Goal: Task Accomplishment & Management: Use online tool/utility

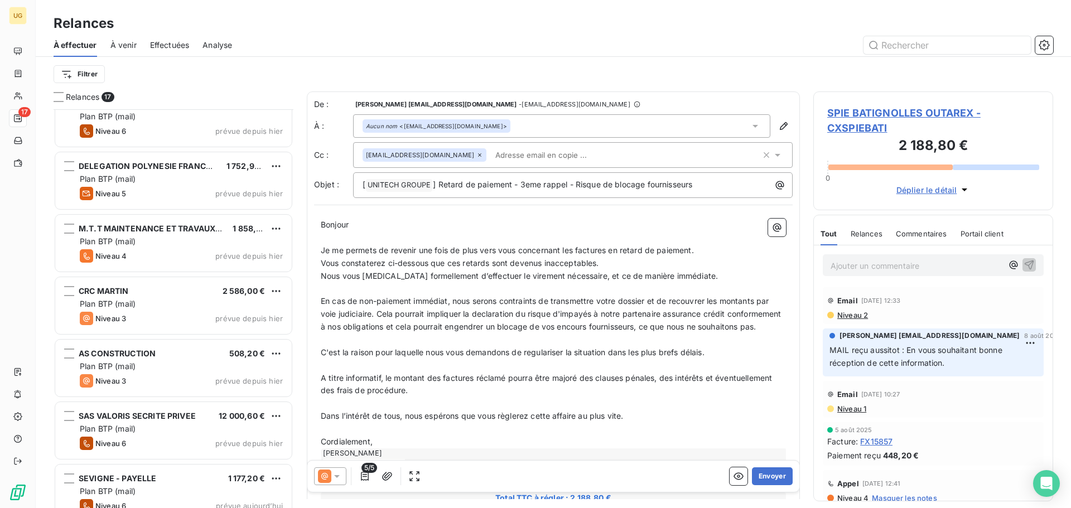
scroll to position [664, 0]
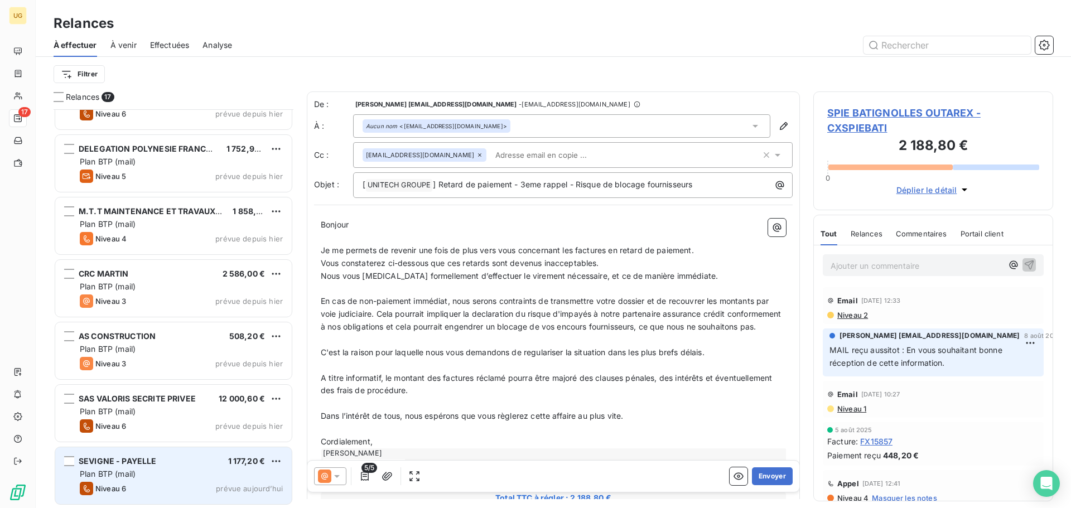
click at [193, 466] on div "SEVIGNE - PAYELLE 1 177,20 €" at bounding box center [181, 461] width 203 height 10
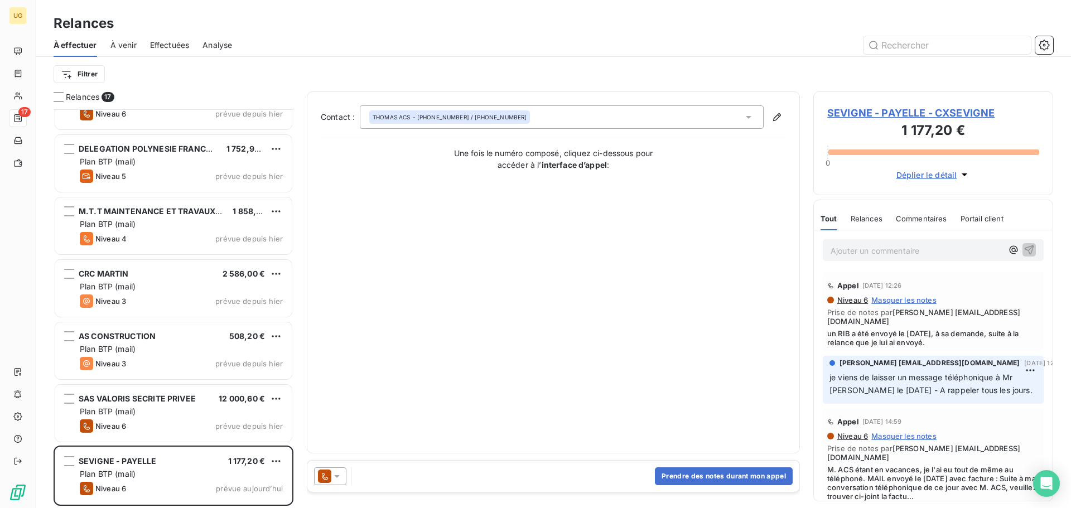
click at [840, 248] on p "Ajouter un commentaire ﻿" at bounding box center [916, 251] width 172 height 14
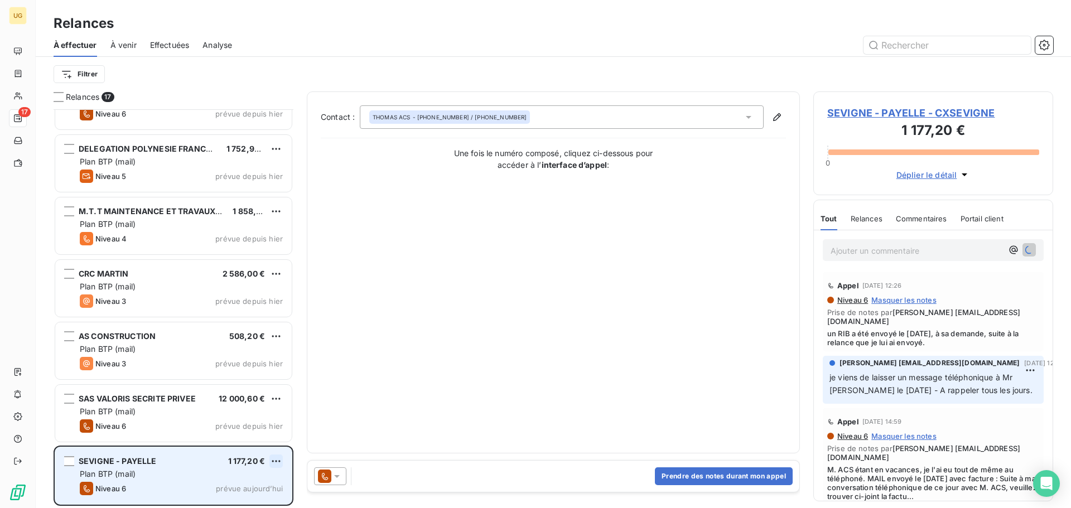
click at [273, 462] on html "UG 17 Relances À effectuer À venir Effectuées Analyse Filtrer Relances 17 RALLI…" at bounding box center [535, 254] width 1071 height 508
click at [217, 420] on div "Replanifier cette action" at bounding box center [228, 419] width 100 height 18
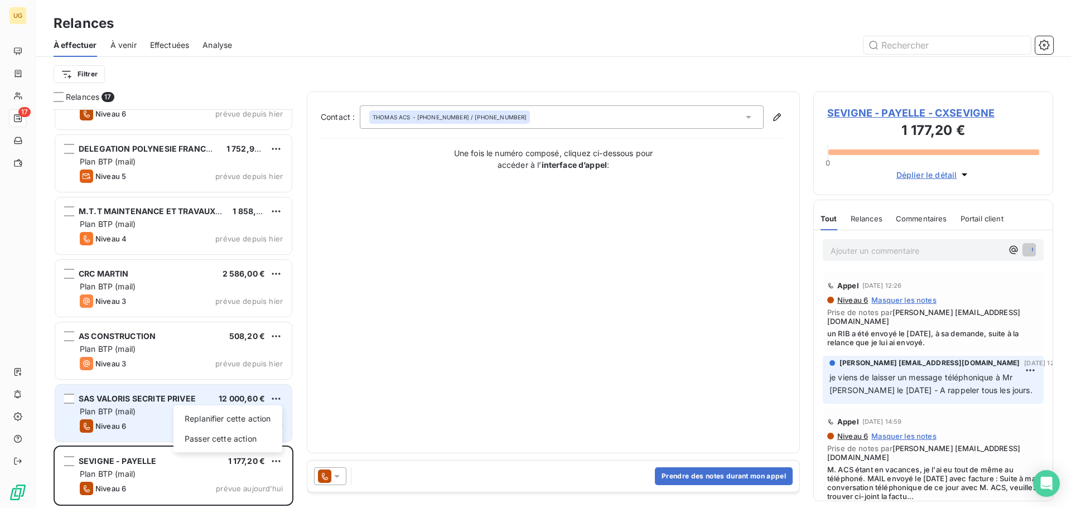
select select "8"
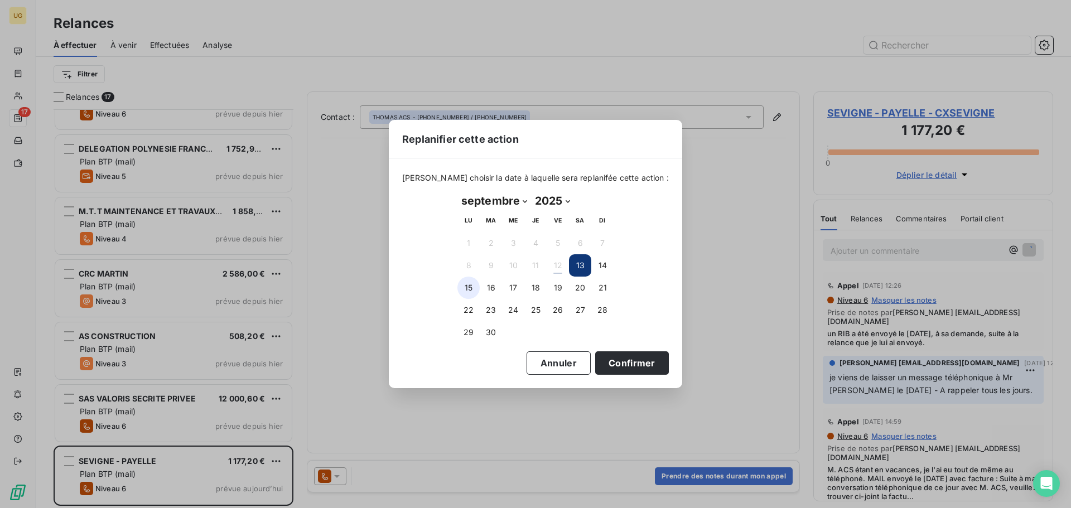
click at [462, 285] on button "15" at bounding box center [468, 288] width 22 height 22
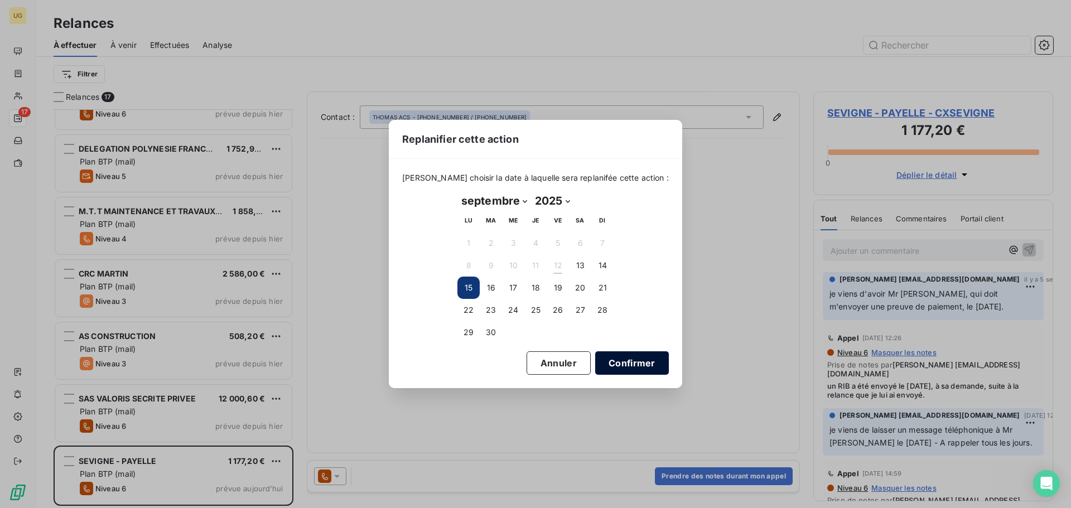
click at [614, 361] on button "Confirmer" at bounding box center [632, 362] width 74 height 23
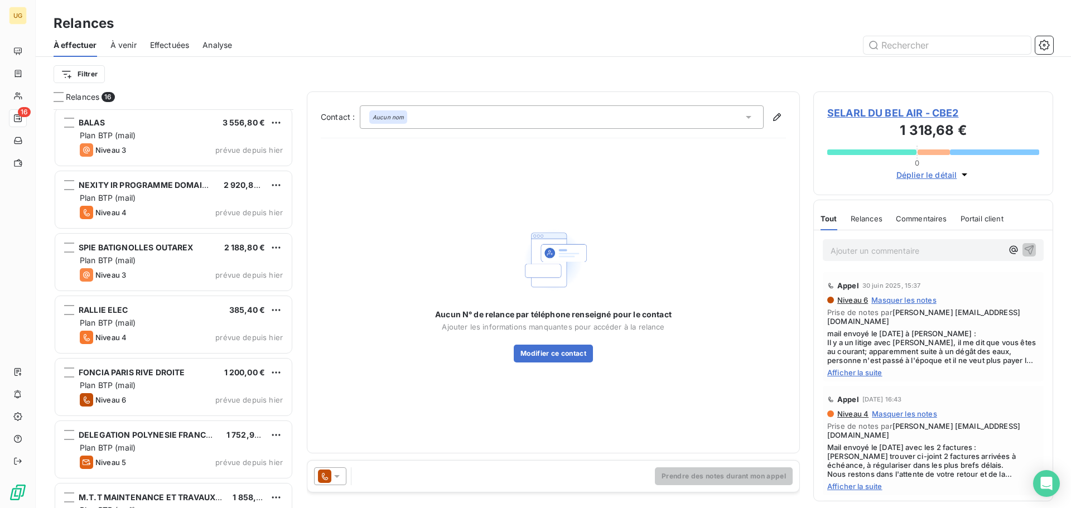
scroll to position [322, 0]
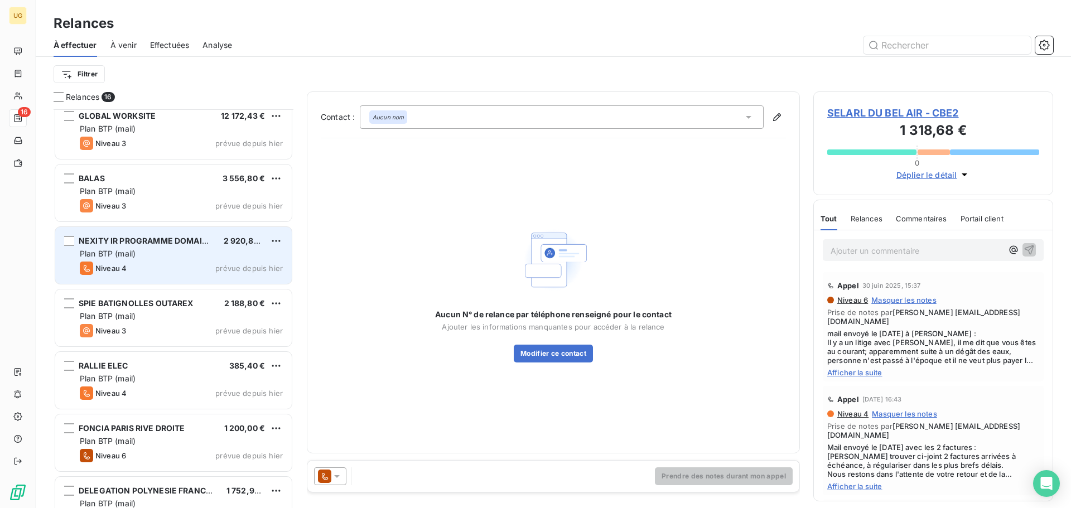
click at [165, 253] on div "Plan BTP (mail)" at bounding box center [181, 253] width 203 height 11
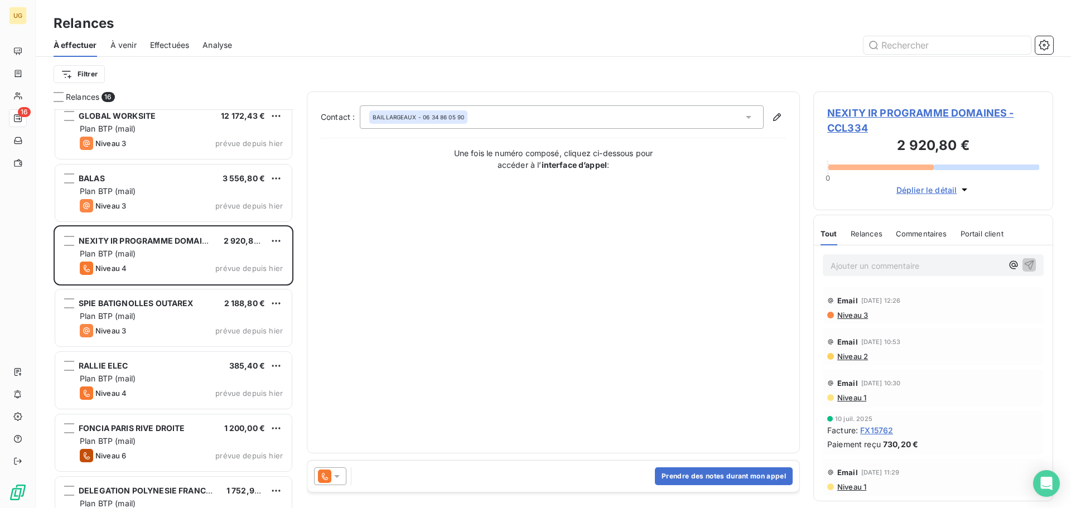
click at [338, 476] on icon at bounding box center [337, 476] width 6 height 3
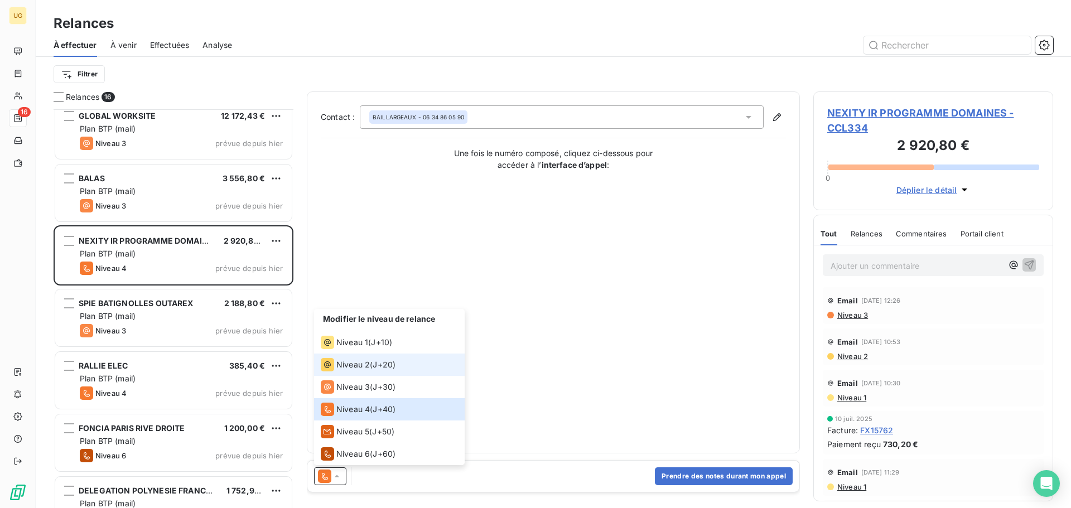
click at [350, 366] on span "Niveau 2" at bounding box center [352, 364] width 33 height 11
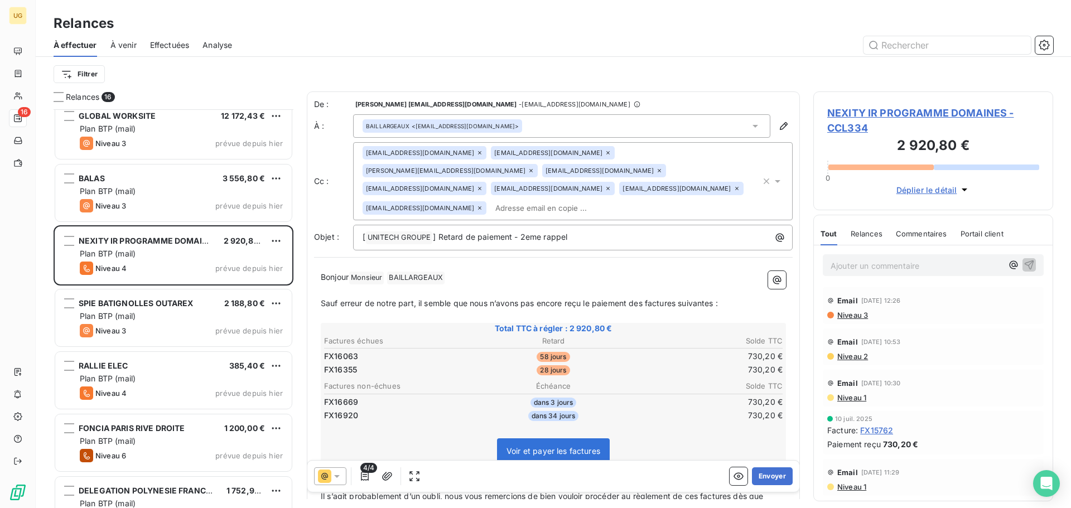
click at [849, 314] on span "Niveau 3" at bounding box center [852, 315] width 32 height 9
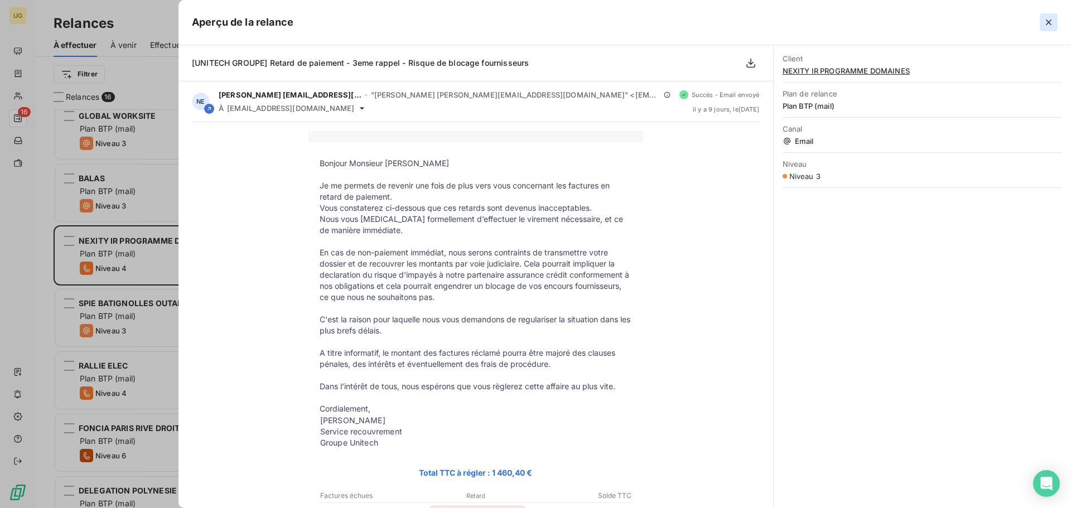
click at [1048, 19] on icon "button" at bounding box center [1048, 22] width 11 height 11
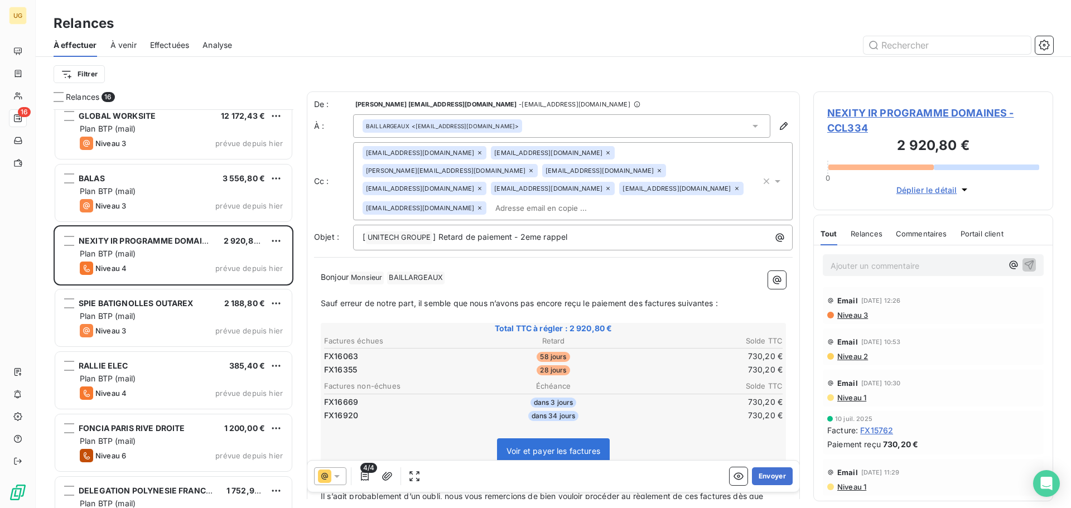
click at [761, 176] on icon "button" at bounding box center [766, 181] width 11 height 11
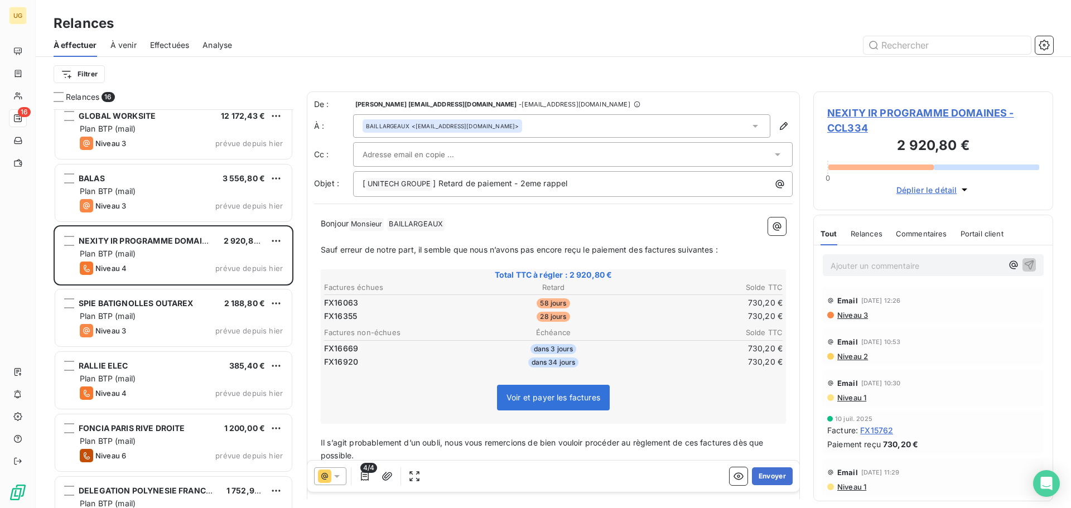
click at [665, 91] on div "De : [PERSON_NAME] [EMAIL_ADDRESS][DOMAIN_NAME] - [EMAIL_ADDRESS][DOMAIN_NAME] …" at bounding box center [553, 324] width 493 height 467
click at [367, 482] on button "button" at bounding box center [365, 476] width 18 height 18
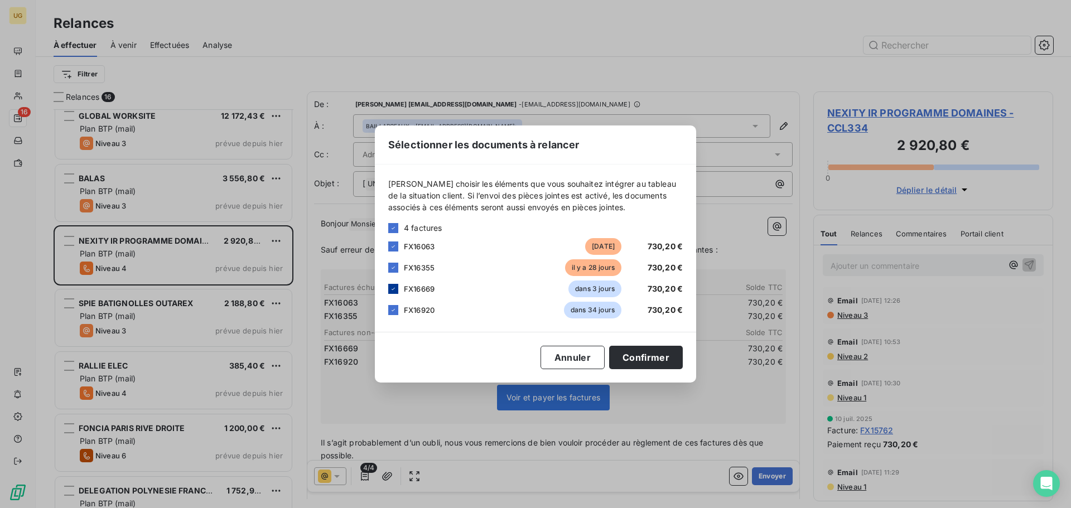
click at [392, 289] on icon at bounding box center [392, 289] width 3 height 2
click at [395, 311] on icon at bounding box center [393, 310] width 7 height 7
click at [660, 355] on button "Confirmer" at bounding box center [646, 357] width 74 height 23
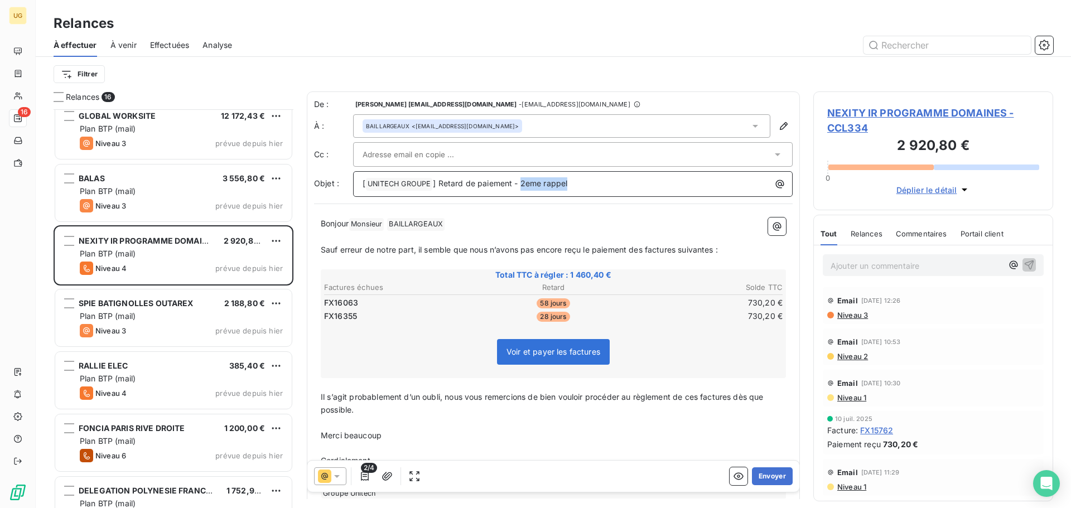
drag, startPoint x: 521, startPoint y: 182, endPoint x: 646, endPoint y: 185, distance: 124.9
click at [633, 193] on div "[ UNITECH GROUPE ﻿ ] Retard de paiement - 2eme rappel" at bounding box center [572, 184] width 439 height 26
click at [767, 480] on button "Envoyer" at bounding box center [772, 476] width 41 height 18
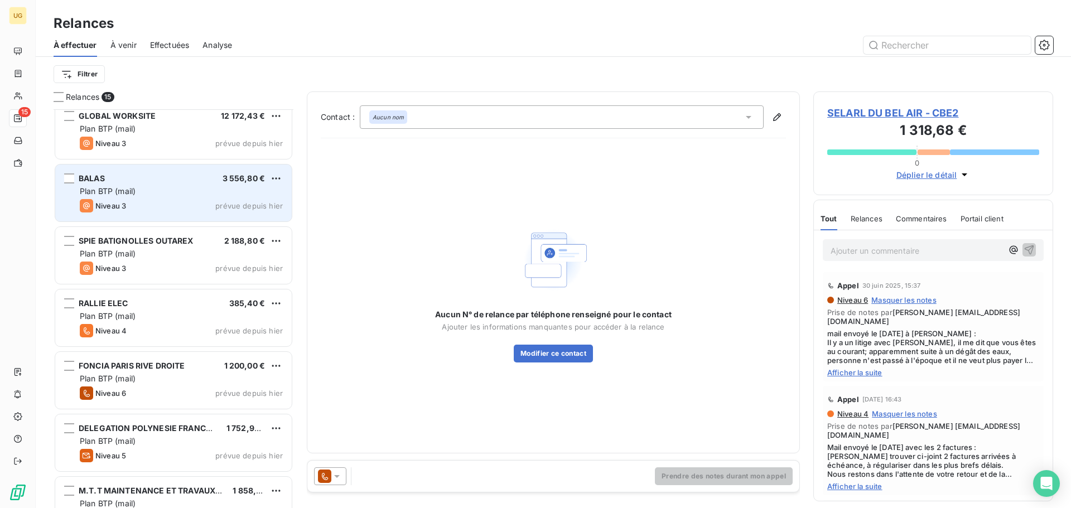
click at [157, 183] on div "BALAS 3 556,80 €" at bounding box center [181, 178] width 203 height 10
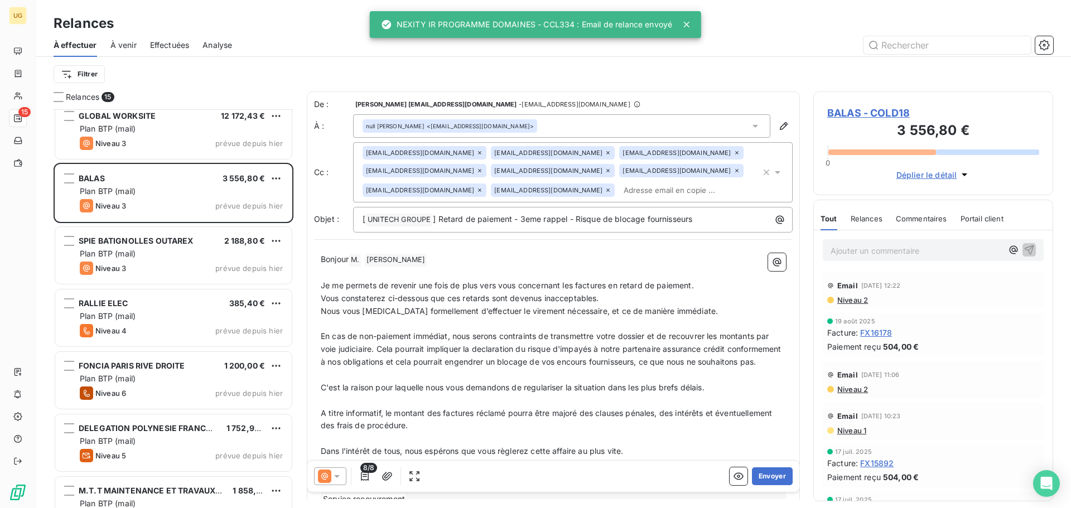
click at [340, 481] on div at bounding box center [330, 476] width 32 height 18
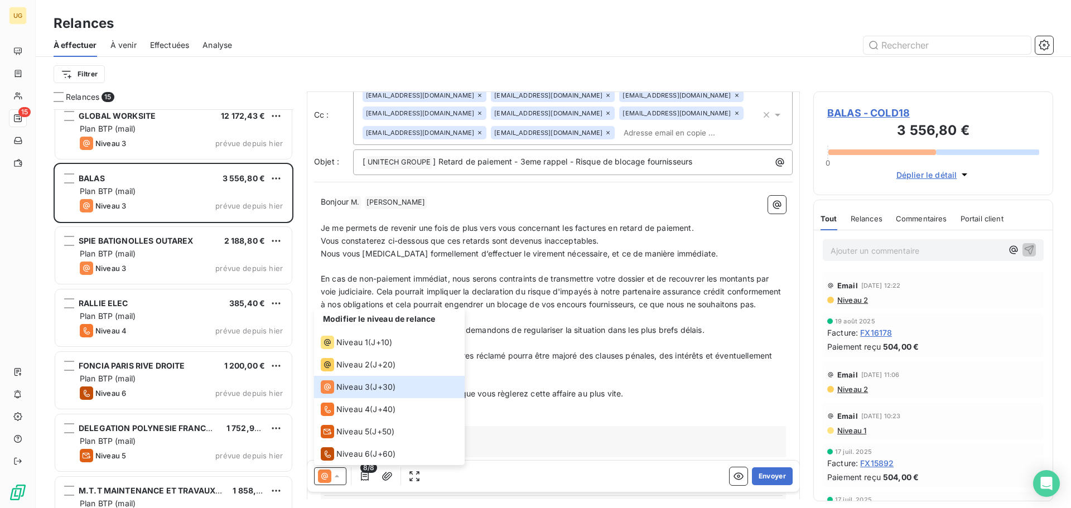
scroll to position [224, 0]
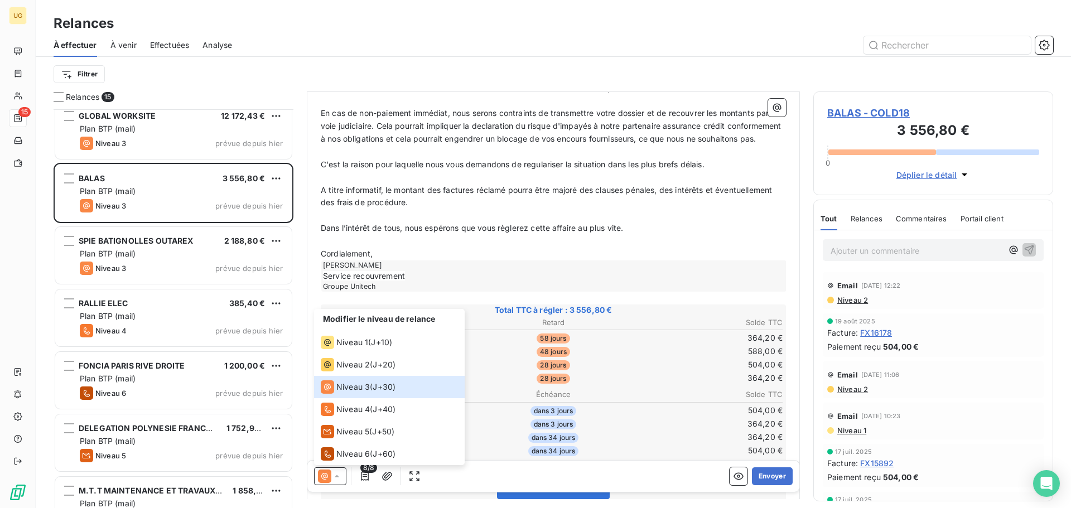
click at [495, 248] on p "﻿" at bounding box center [553, 241] width 465 height 13
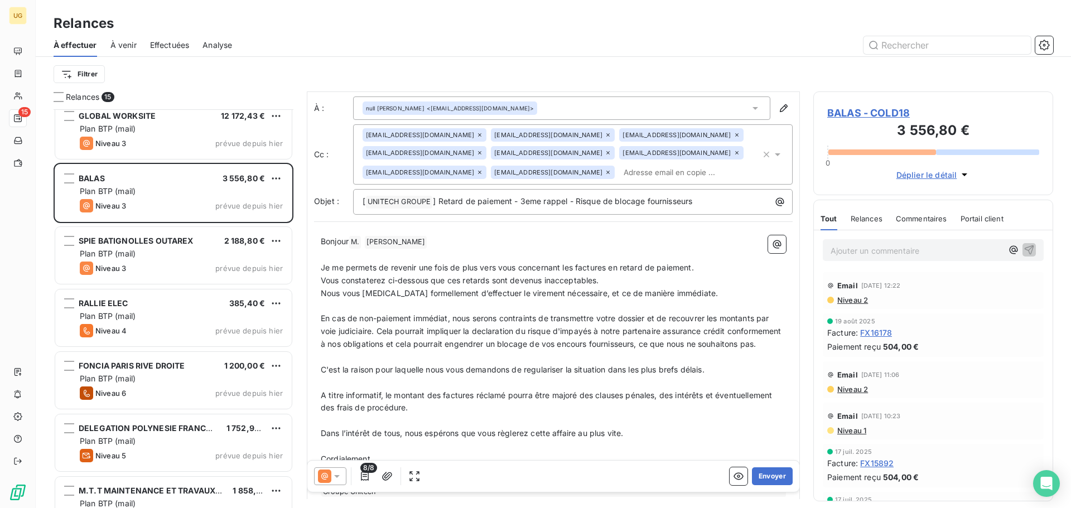
scroll to position [0, 0]
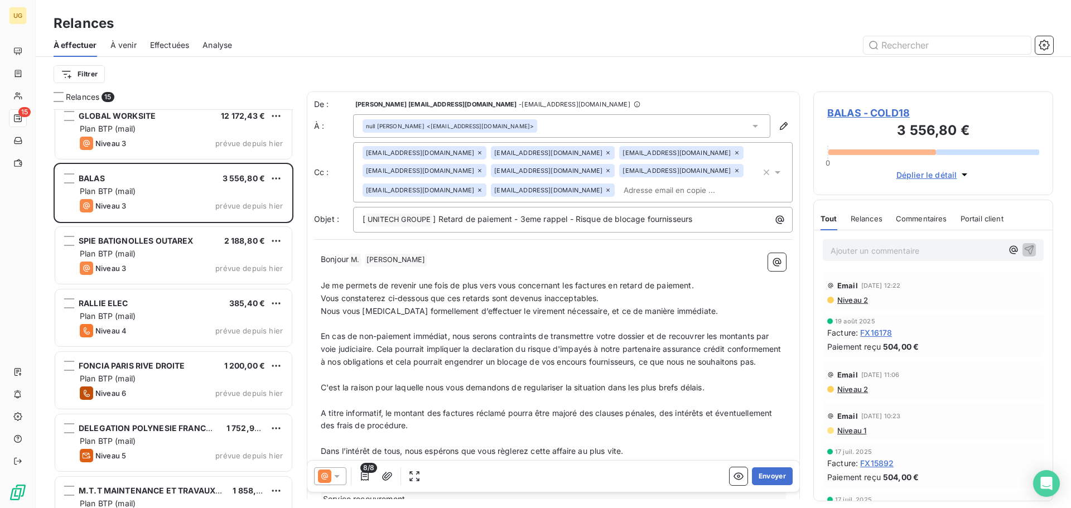
click at [407, 129] on div "null [PERSON_NAME] <[EMAIL_ADDRESS][DOMAIN_NAME]>" at bounding box center [450, 126] width 168 height 8
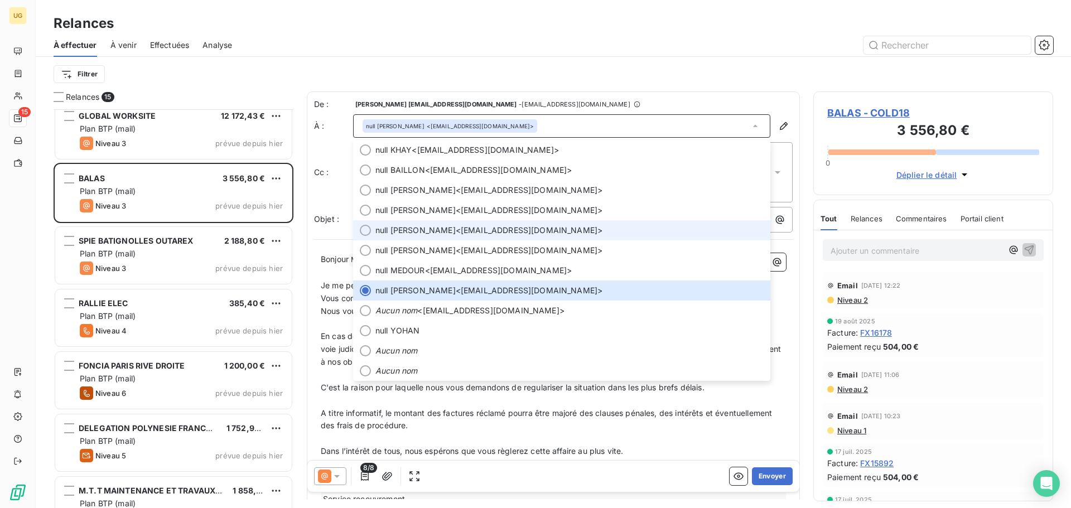
click at [438, 234] on span "null [PERSON_NAME]" at bounding box center [415, 230] width 80 height 11
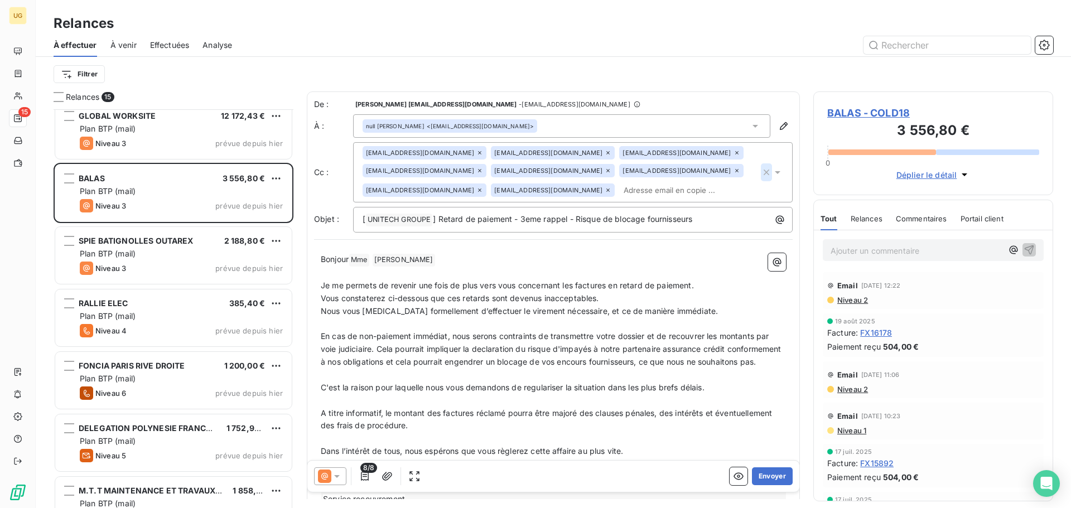
click at [761, 172] on icon "button" at bounding box center [766, 172] width 11 height 11
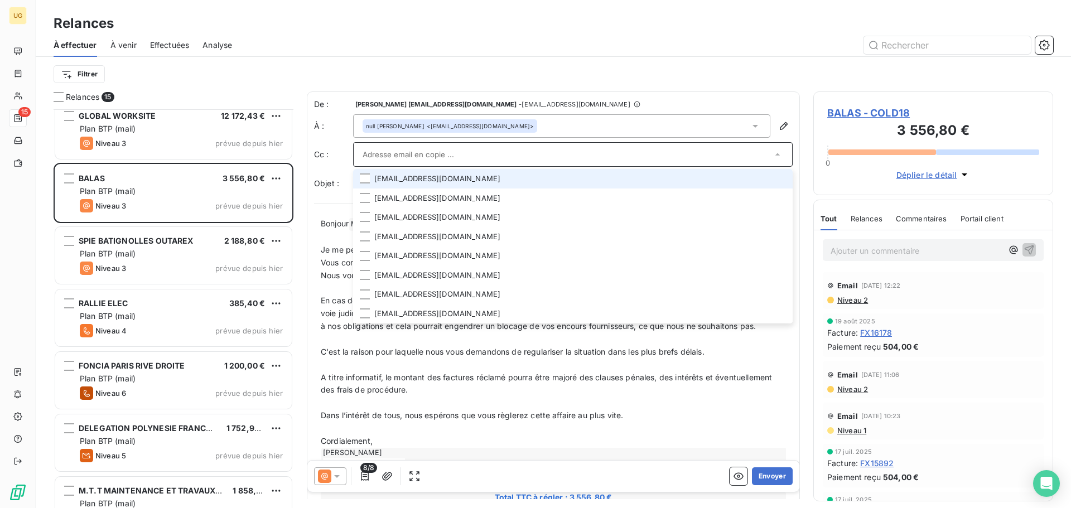
click at [604, 40] on div at bounding box center [648, 45] width 807 height 18
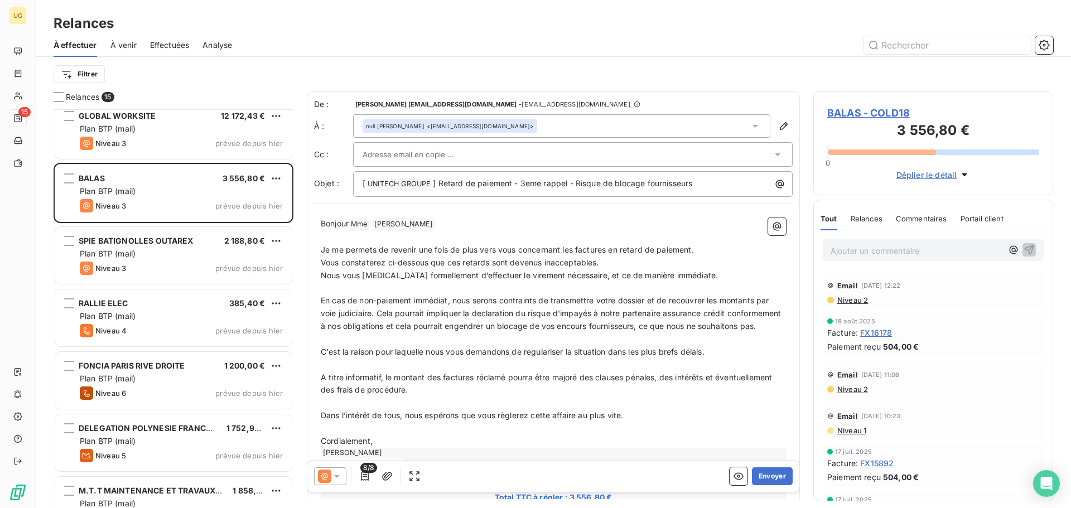
click at [341, 476] on div at bounding box center [330, 476] width 32 height 18
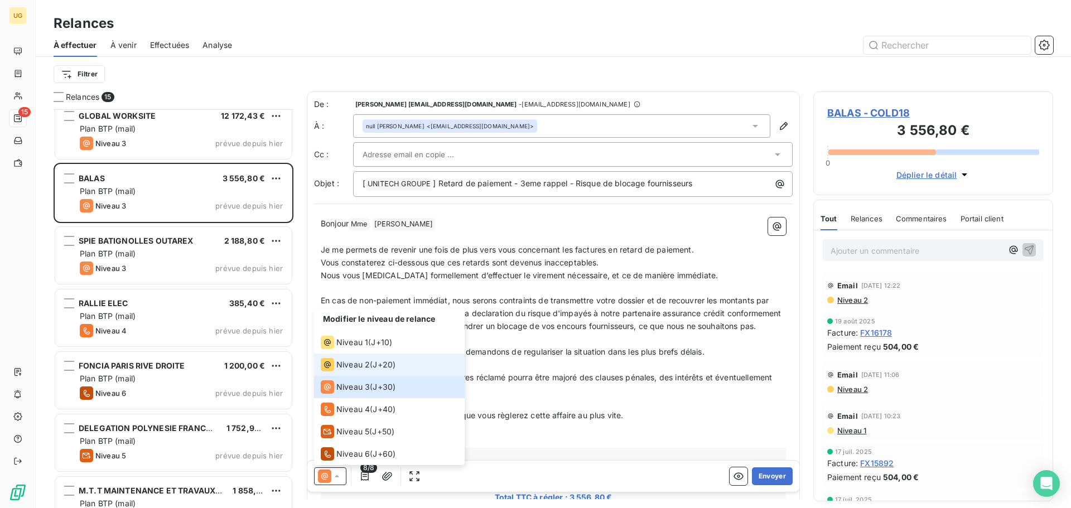
click at [340, 361] on span "Niveau 2" at bounding box center [352, 364] width 33 height 11
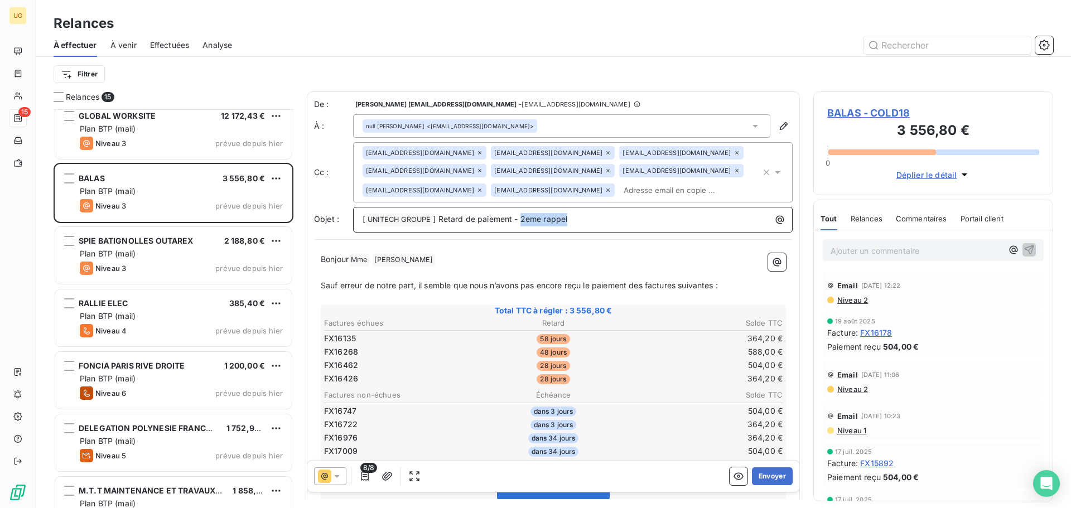
drag, startPoint x: 521, startPoint y: 223, endPoint x: 618, endPoint y: 225, distance: 97.6
click at [618, 225] on p "[ UNITECH GROUPE ﻿ ] Retard de paiement - 2eme rappel" at bounding box center [575, 219] width 426 height 13
click at [761, 172] on icon "button" at bounding box center [766, 172] width 11 height 11
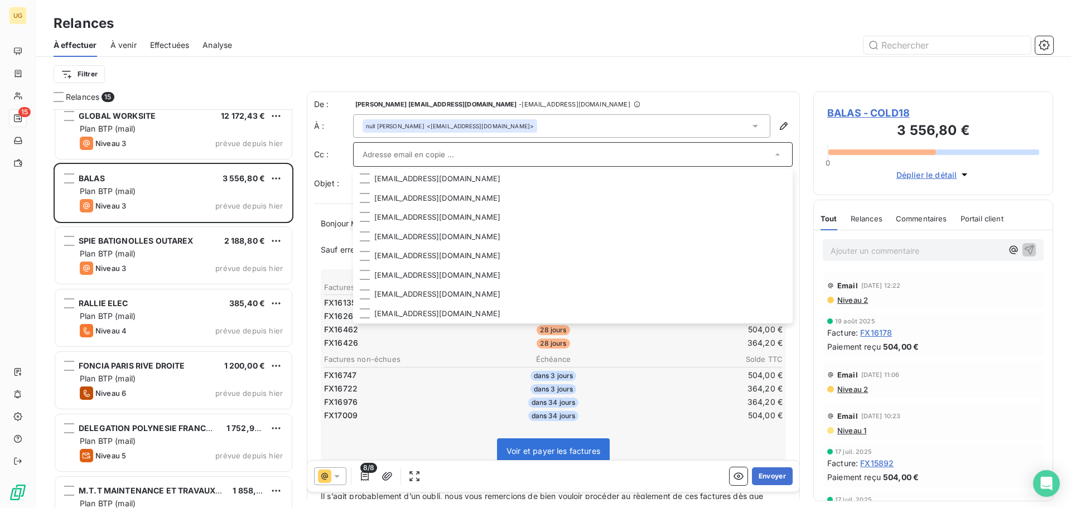
click at [465, 50] on div at bounding box center [648, 45] width 807 height 18
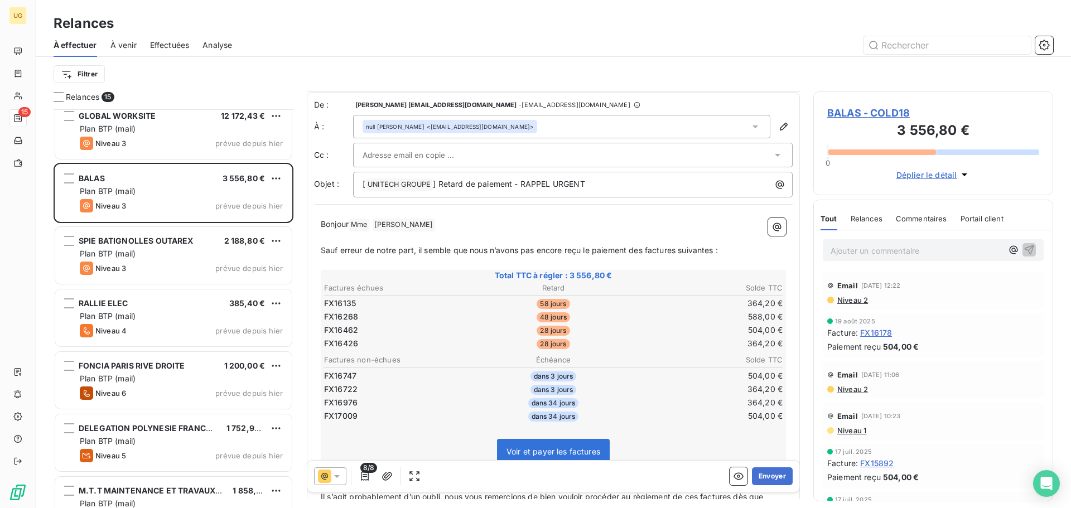
scroll to position [112, 0]
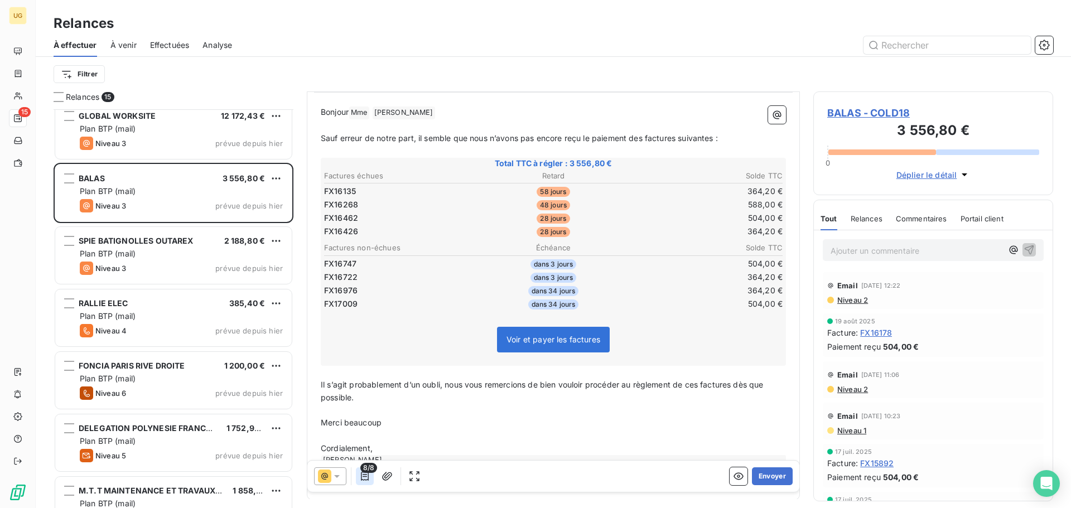
click at [369, 476] on icon "button" at bounding box center [364, 476] width 11 height 11
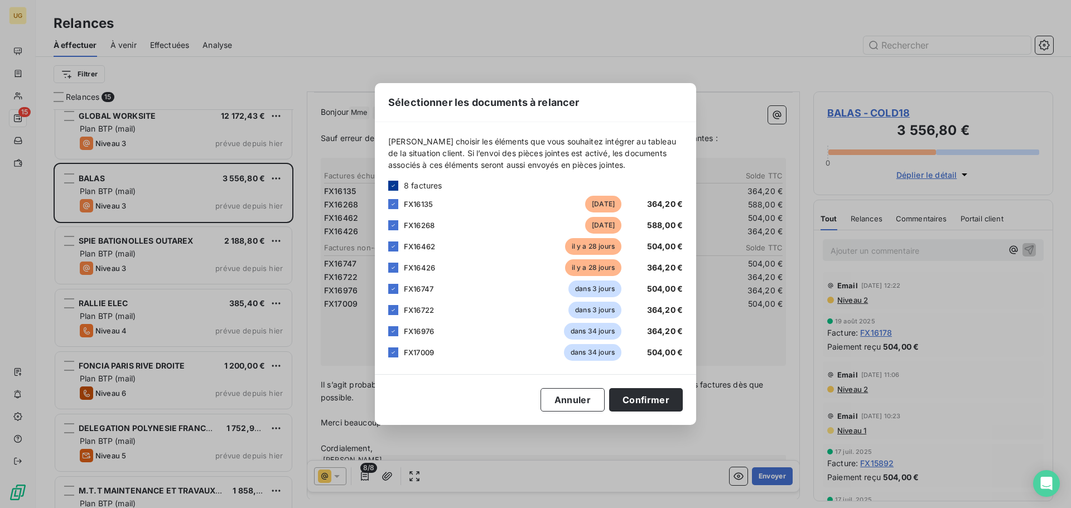
click at [395, 182] on icon at bounding box center [393, 185] width 7 height 7
click at [393, 221] on div at bounding box center [393, 225] width 10 height 10
click at [390, 248] on div at bounding box center [393, 246] width 10 height 10
click at [646, 399] on button "Confirmer" at bounding box center [646, 399] width 74 height 23
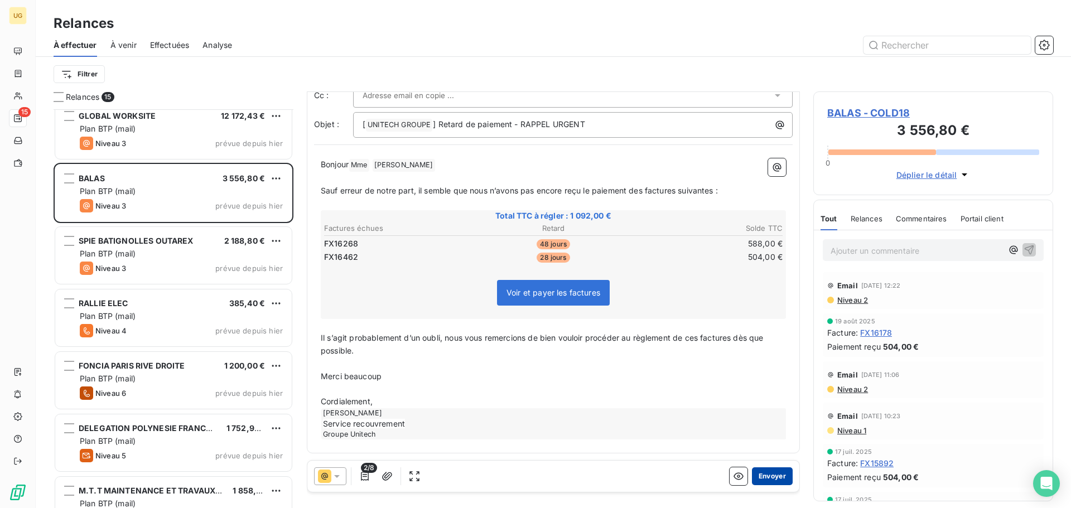
click at [762, 475] on button "Envoyer" at bounding box center [772, 476] width 41 height 18
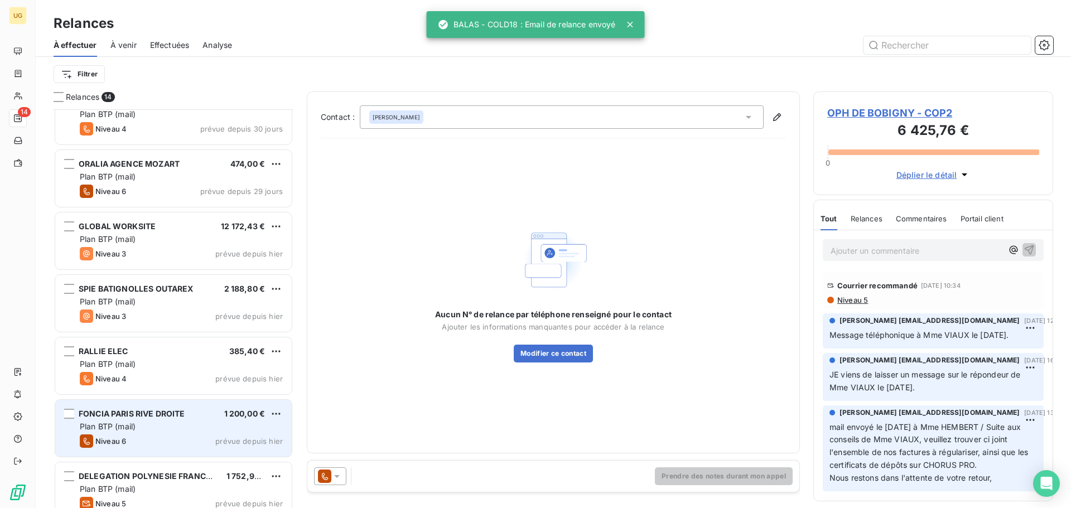
scroll to position [210, 0]
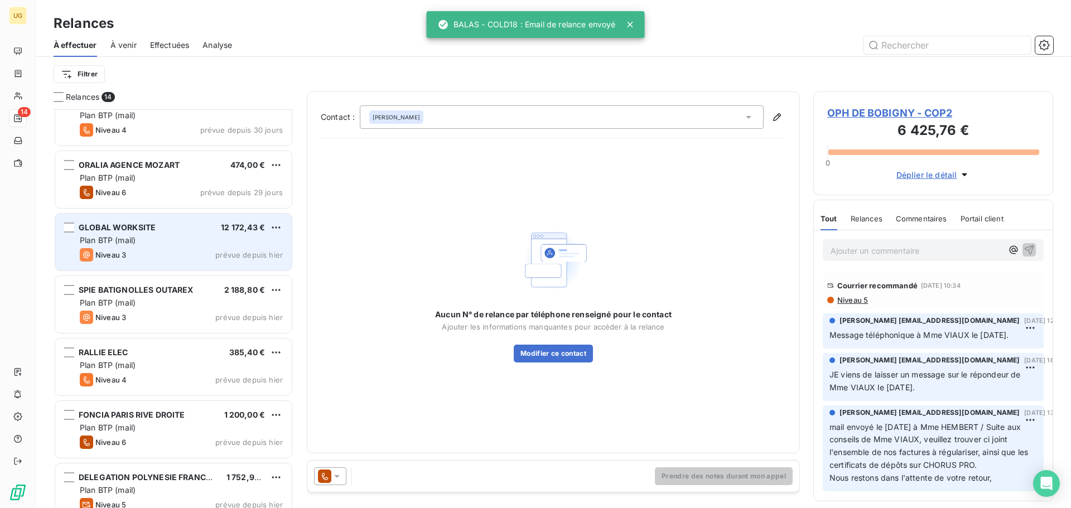
click at [174, 252] on div "Niveau 3 prévue depuis hier" at bounding box center [181, 254] width 203 height 13
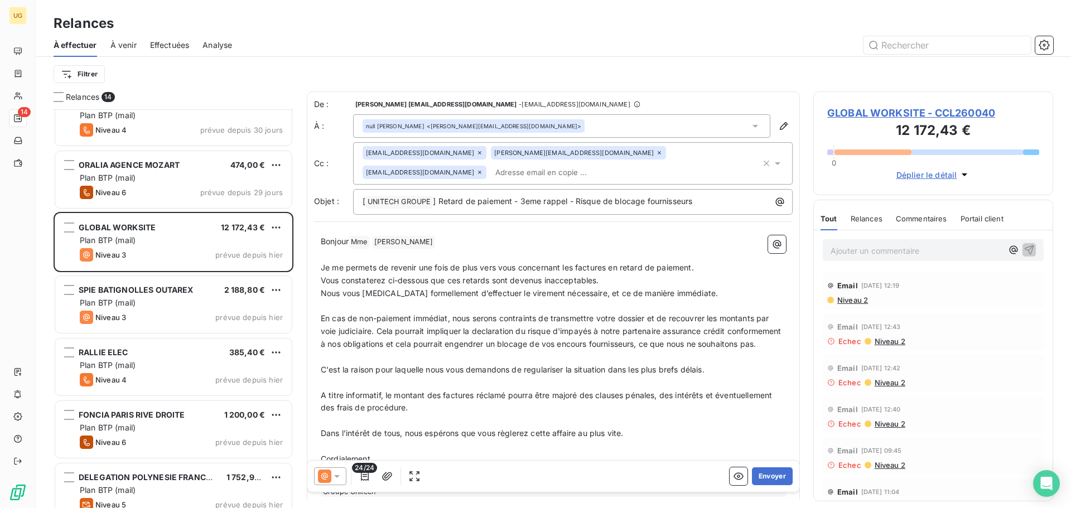
click at [847, 296] on span "Niveau 2" at bounding box center [852, 300] width 32 height 9
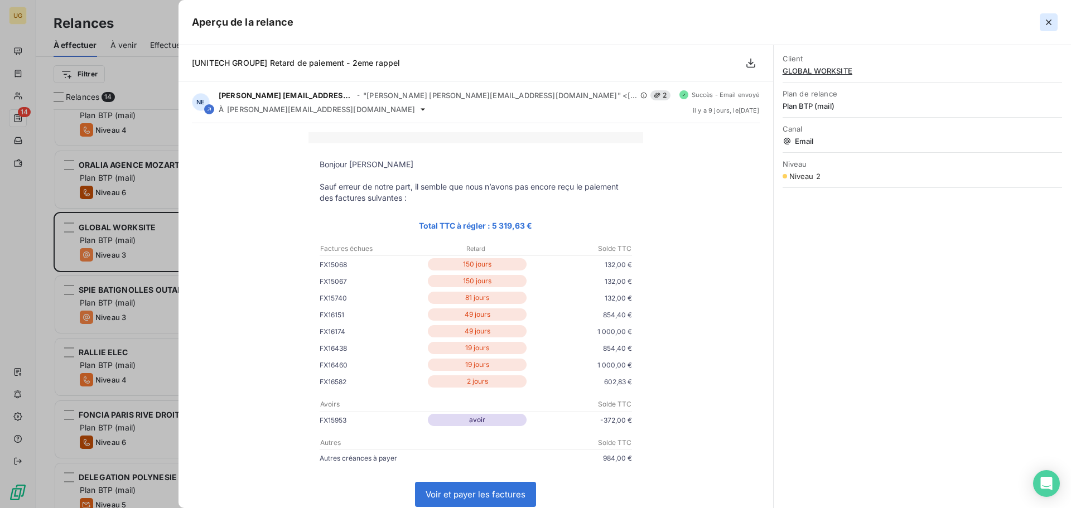
click at [1047, 21] on icon "button" at bounding box center [1049, 23] width 6 height 6
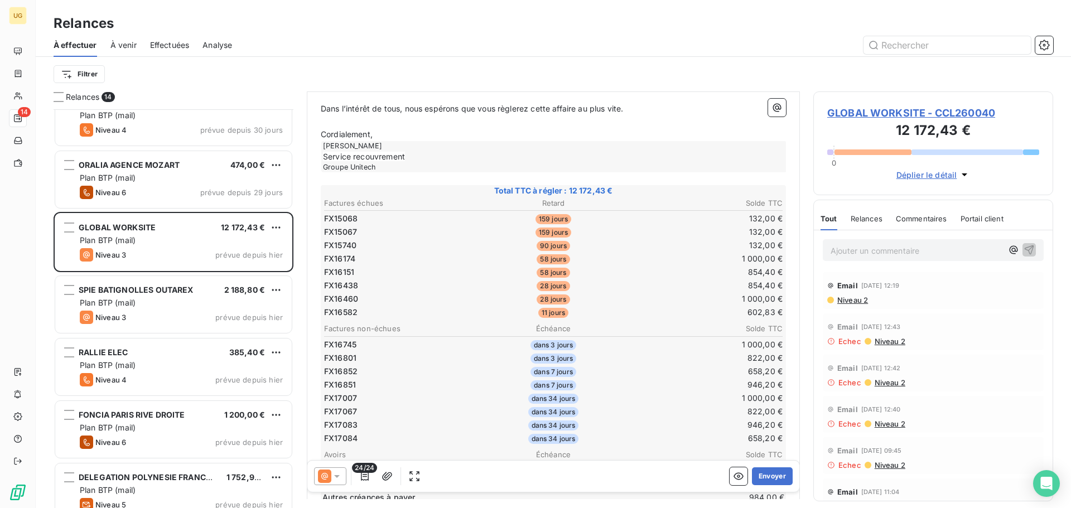
scroll to position [336, 0]
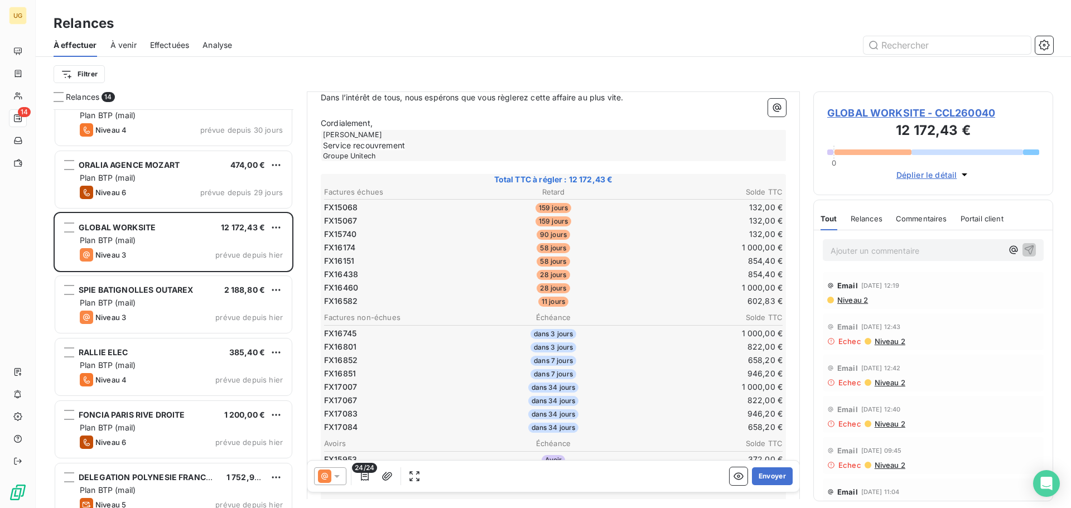
click at [346, 481] on div at bounding box center [330, 476] width 32 height 18
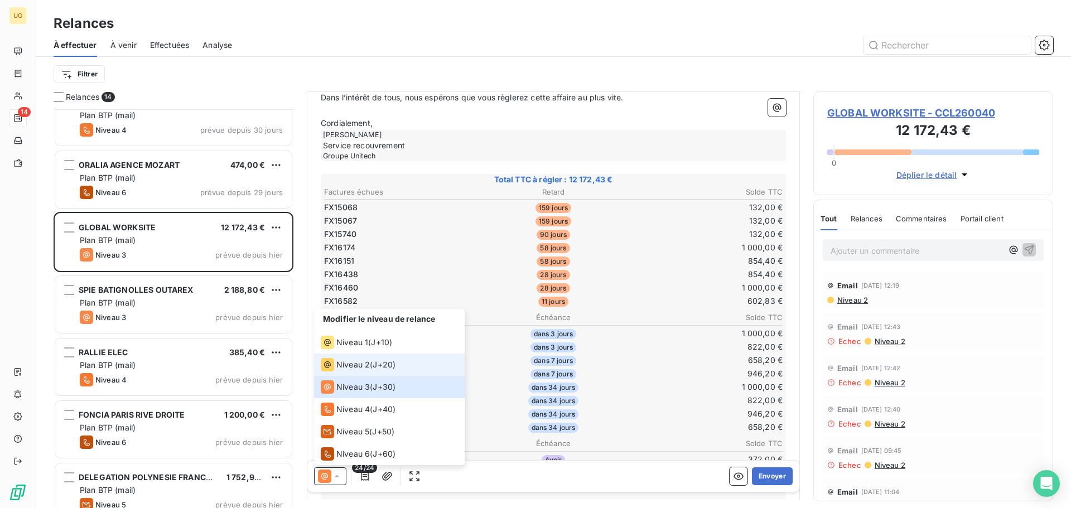
click at [364, 362] on span "Niveau 2" at bounding box center [352, 364] width 33 height 11
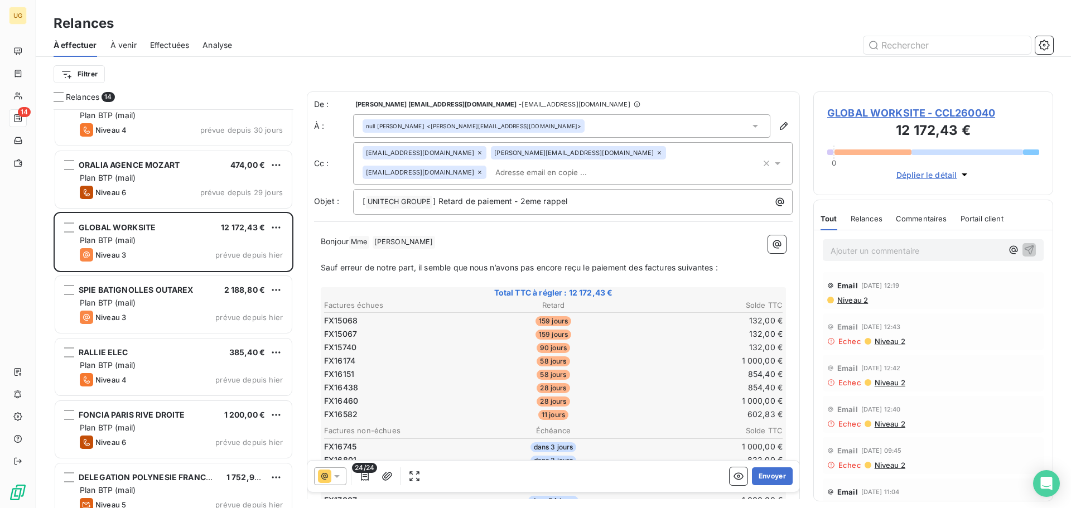
click at [851, 302] on span "Niveau 2" at bounding box center [852, 300] width 32 height 9
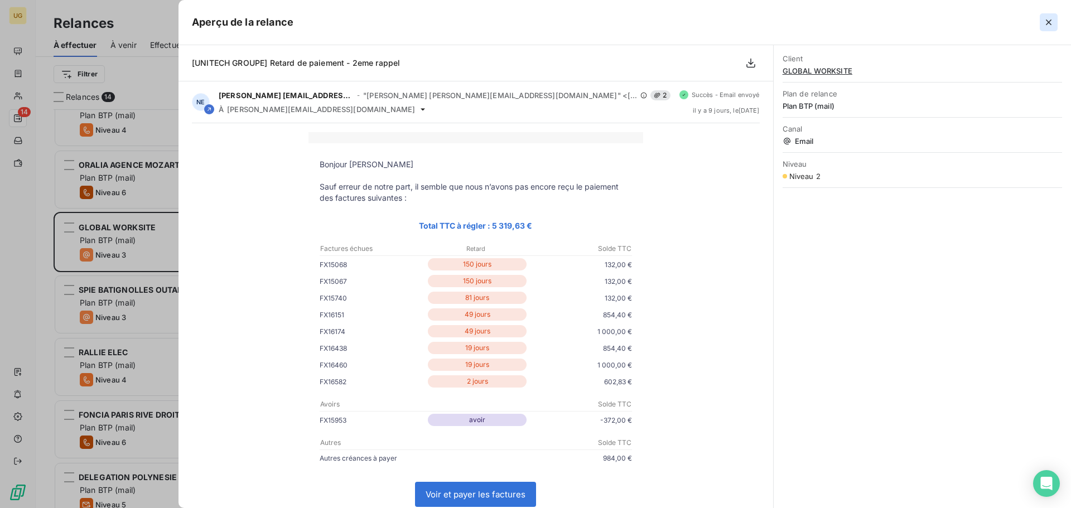
click at [1047, 25] on icon "button" at bounding box center [1048, 22] width 11 height 11
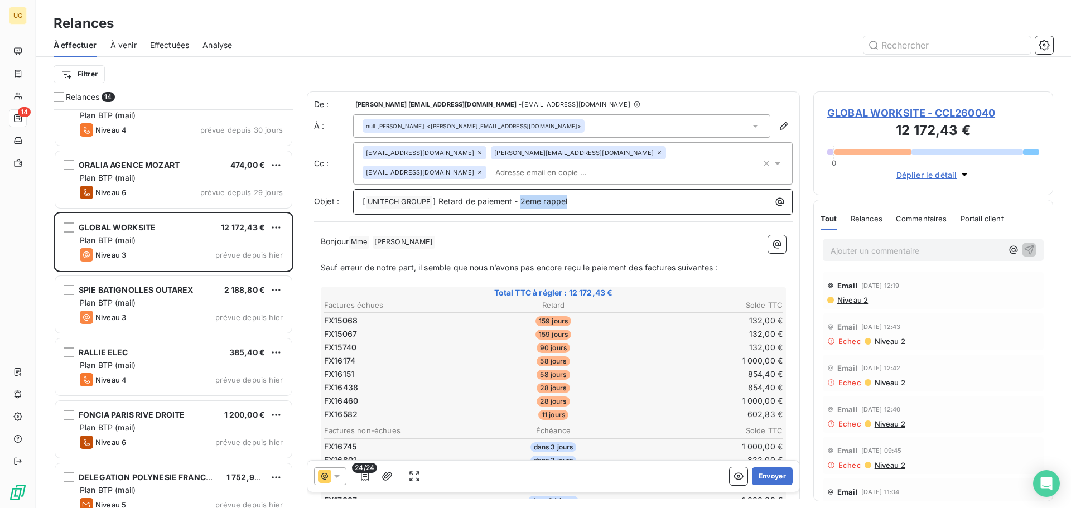
drag, startPoint x: 520, startPoint y: 200, endPoint x: 655, endPoint y: 200, distance: 135.0
click at [655, 200] on p "[ UNITECH GROUPE ﻿ ] Retard de paiement - 2eme rappel" at bounding box center [575, 201] width 426 height 13
click at [461, 123] on div "null [PERSON_NAME] <[PERSON_NAME][EMAIL_ADDRESS][DOMAIN_NAME]>" at bounding box center [473, 126] width 215 height 8
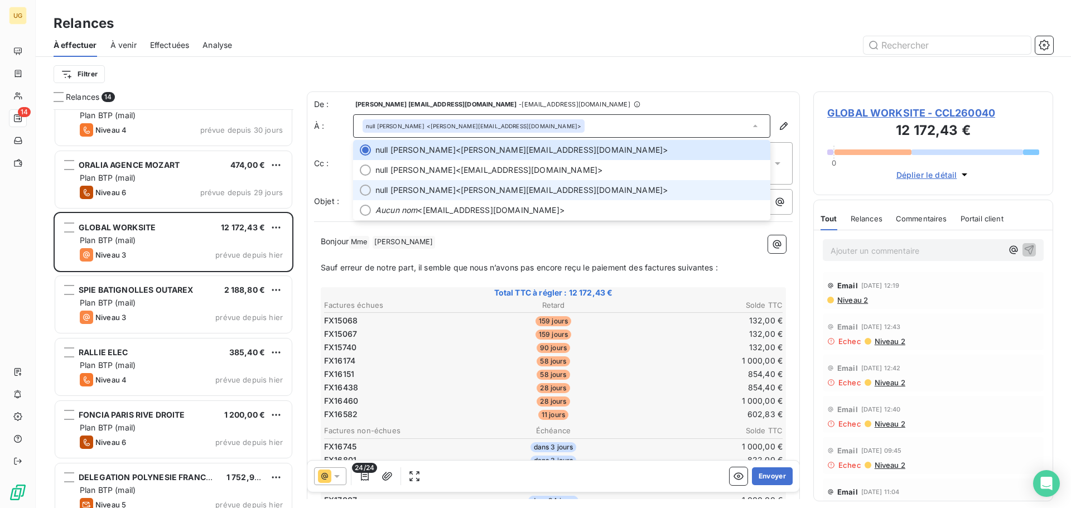
click at [452, 188] on span "null [PERSON_NAME] <[PERSON_NAME][EMAIL_ADDRESS][DOMAIN_NAME]>" at bounding box center [569, 190] width 388 height 11
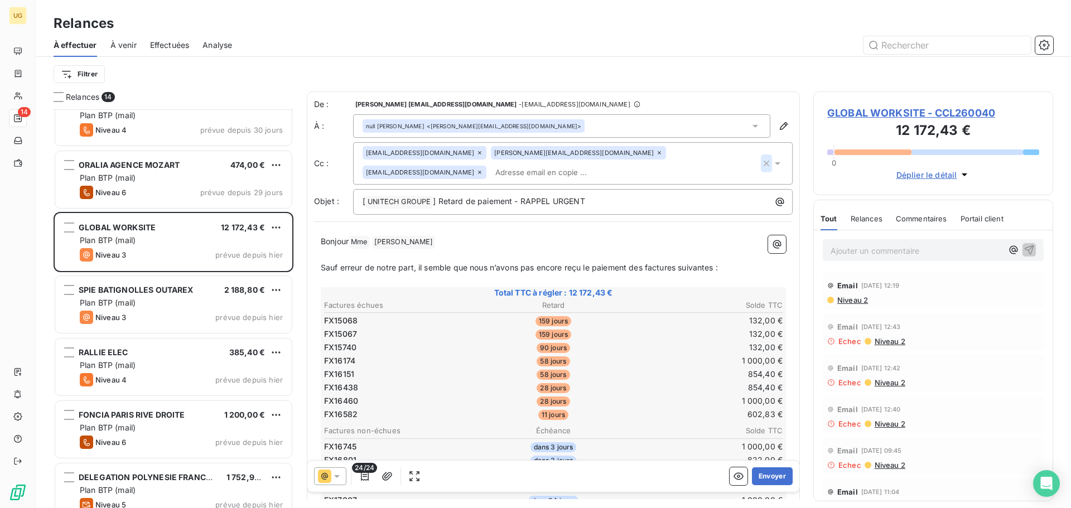
click at [761, 167] on icon "button" at bounding box center [766, 163] width 11 height 11
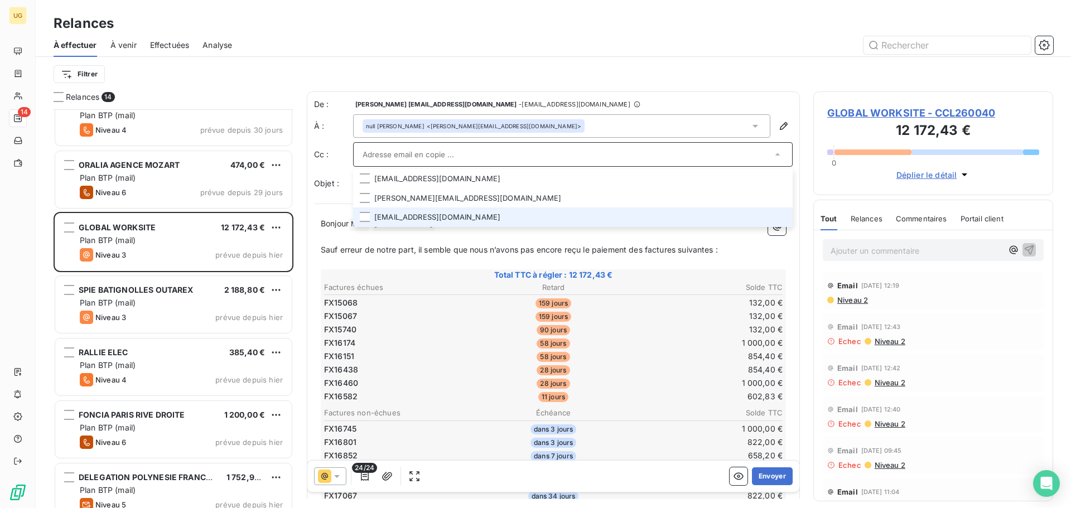
click at [442, 221] on li "[EMAIL_ADDRESS][DOMAIN_NAME]" at bounding box center [572, 217] width 439 height 20
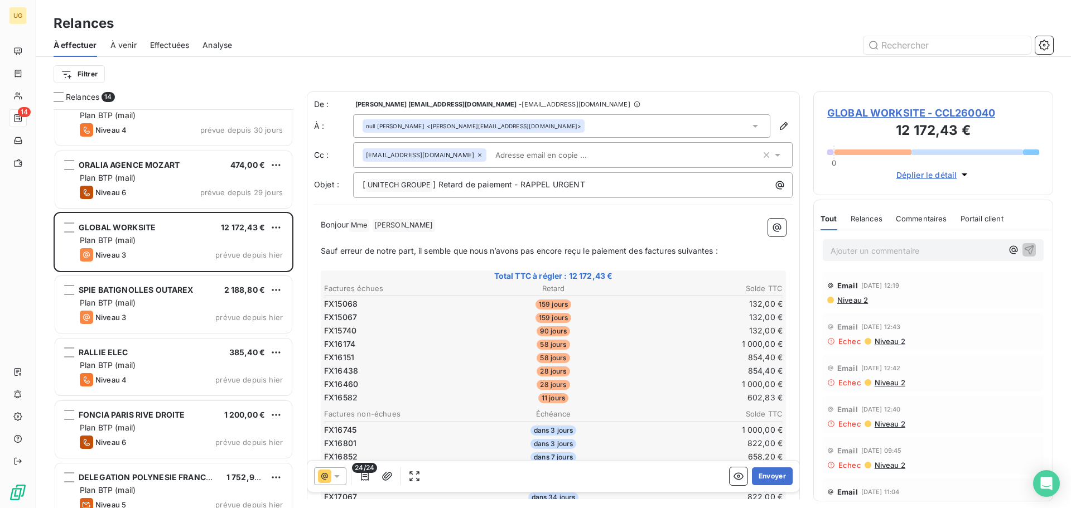
click at [886, 342] on span "Niveau 2" at bounding box center [889, 341] width 32 height 9
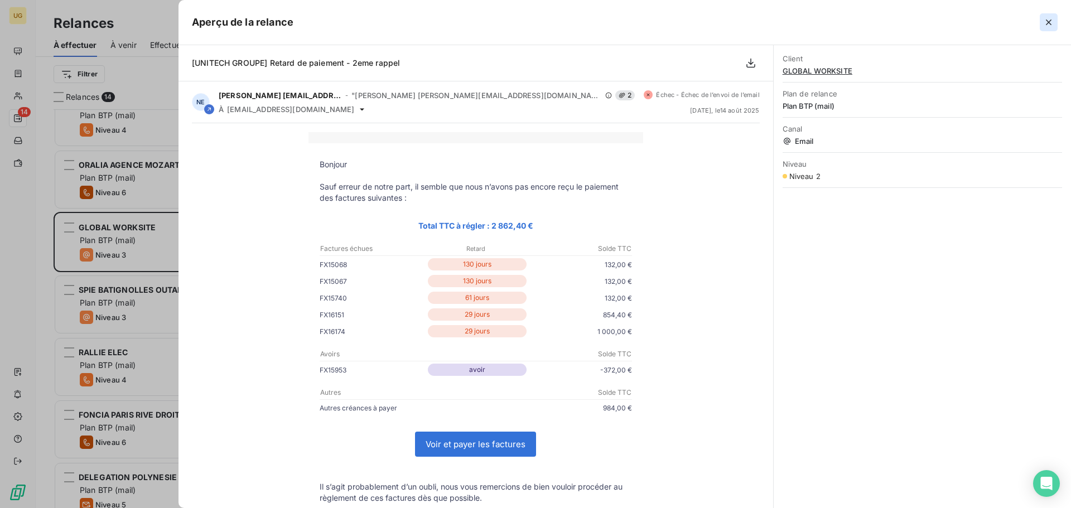
click at [1043, 20] on icon "button" at bounding box center [1048, 22] width 11 height 11
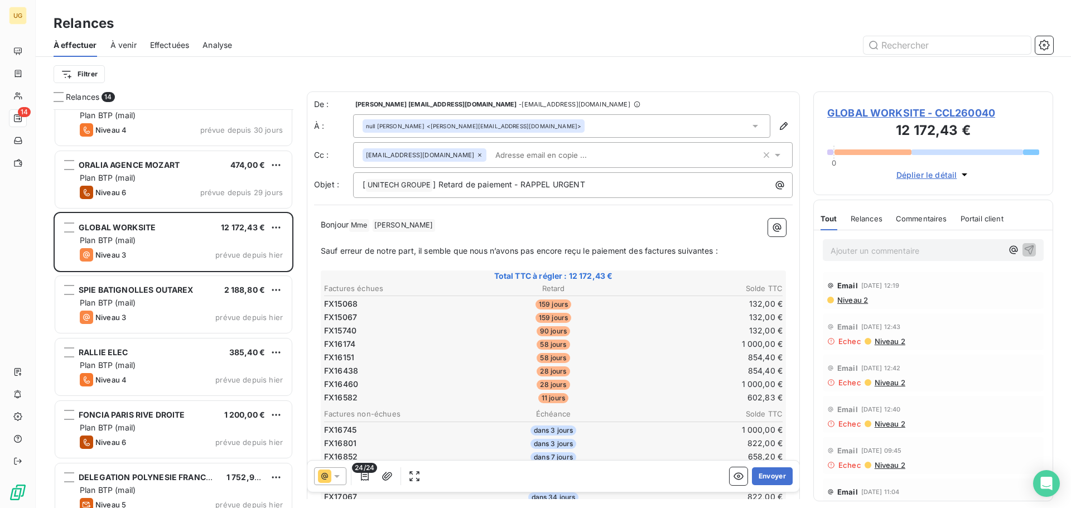
click at [716, 64] on div "Filtrer" at bounding box center [553, 74] width 999 height 21
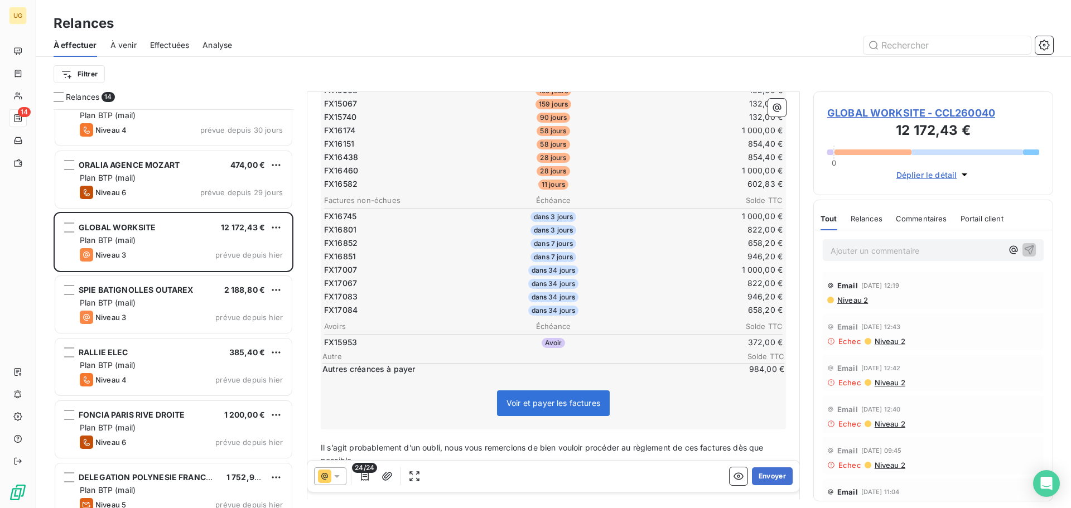
scroll to position [224, 0]
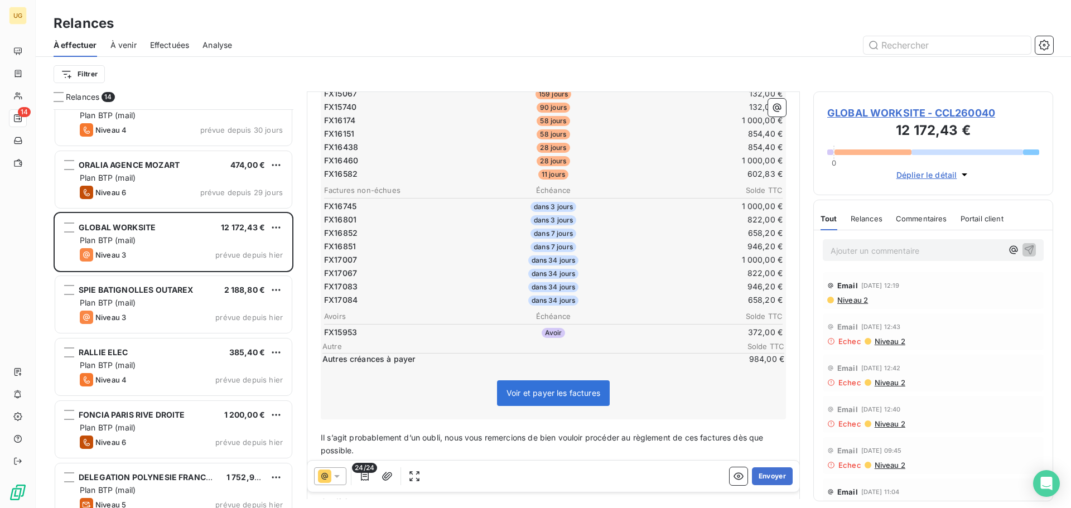
click at [873, 344] on span "Niveau 2" at bounding box center [889, 341] width 32 height 9
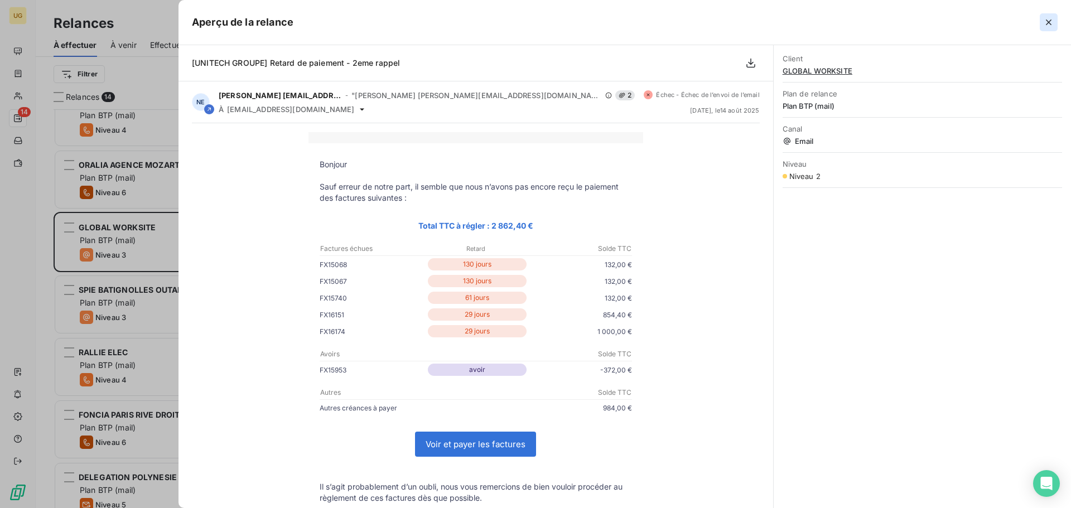
click at [1050, 20] on icon "button" at bounding box center [1048, 22] width 11 height 11
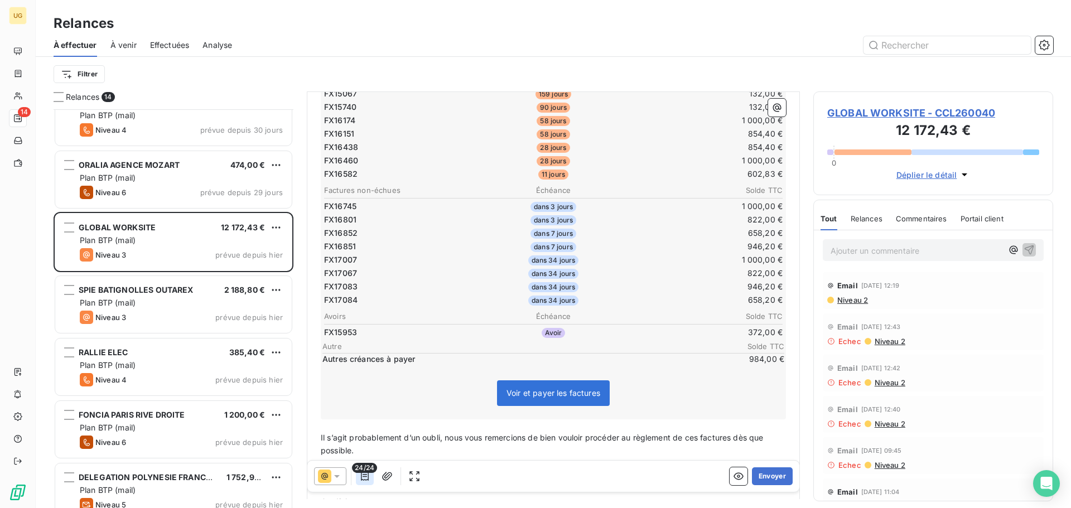
click at [373, 479] on button "button" at bounding box center [365, 476] width 18 height 18
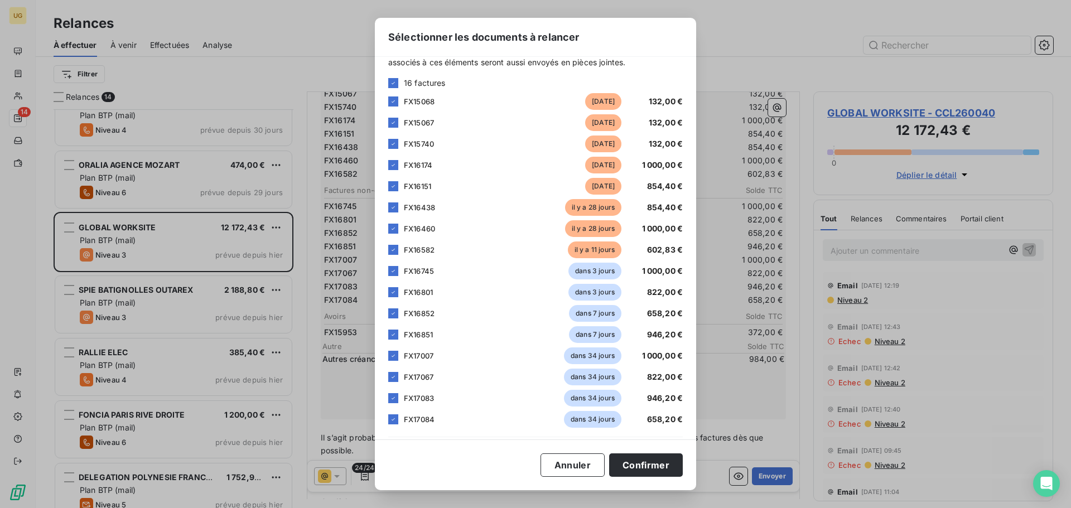
scroll to position [56, 0]
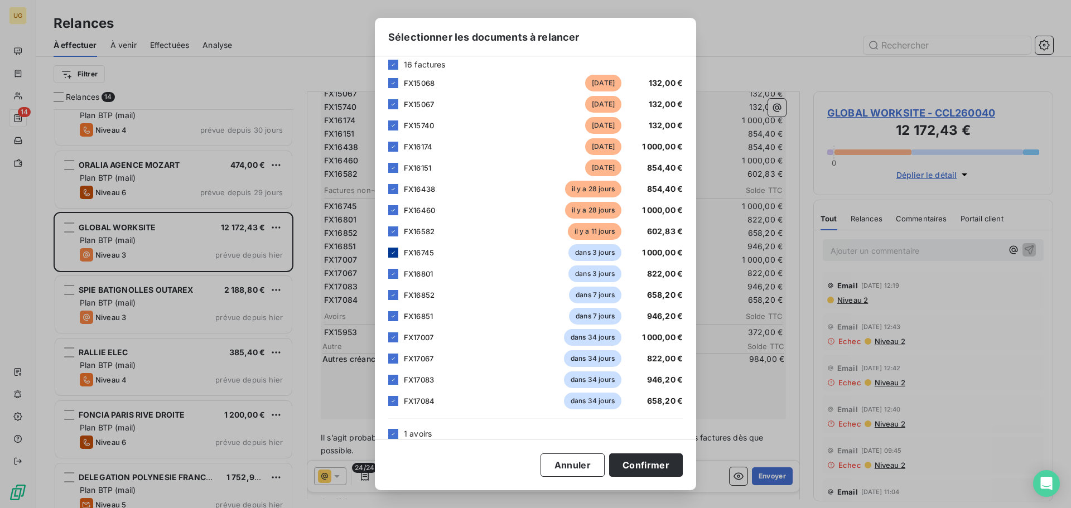
click at [396, 254] on icon at bounding box center [393, 252] width 7 height 7
click at [392, 272] on icon at bounding box center [393, 273] width 7 height 7
click at [392, 292] on icon at bounding box center [393, 295] width 7 height 7
click at [392, 317] on icon at bounding box center [392, 316] width 3 height 2
click at [393, 337] on icon at bounding box center [393, 337] width 7 height 7
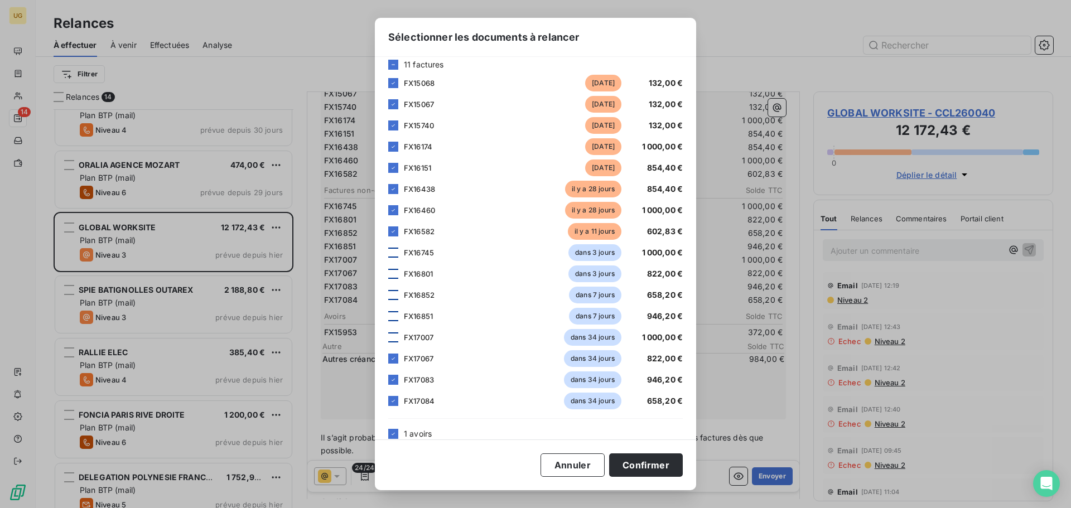
drag, startPoint x: 391, startPoint y: 358, endPoint x: 391, endPoint y: 364, distance: 6.1
click at [391, 360] on icon at bounding box center [393, 358] width 7 height 7
click at [391, 379] on icon at bounding box center [393, 379] width 7 height 7
drag, startPoint x: 394, startPoint y: 402, endPoint x: 407, endPoint y: 409, distance: 14.0
click at [394, 403] on icon at bounding box center [393, 401] width 7 height 7
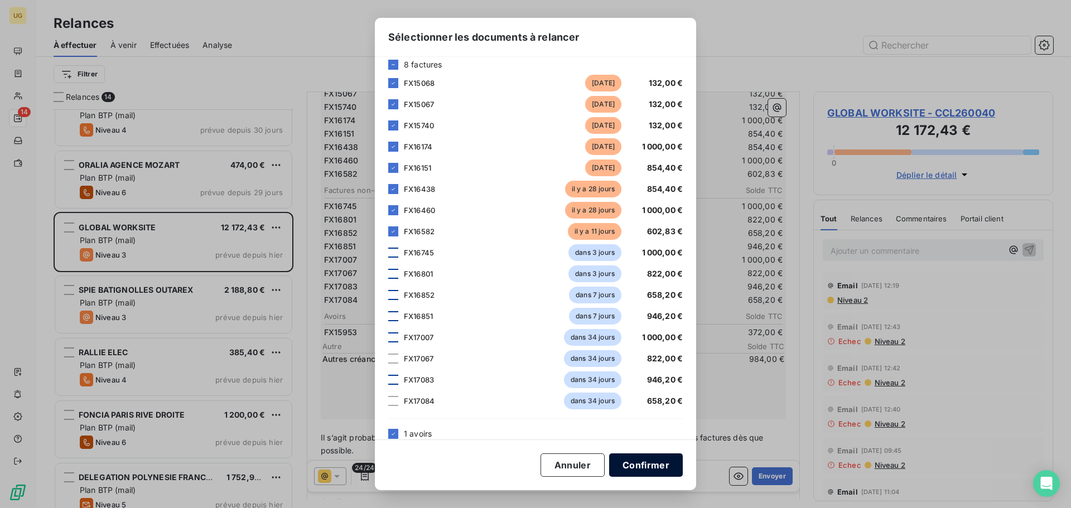
click at [653, 464] on button "Confirmer" at bounding box center [646, 464] width 74 height 23
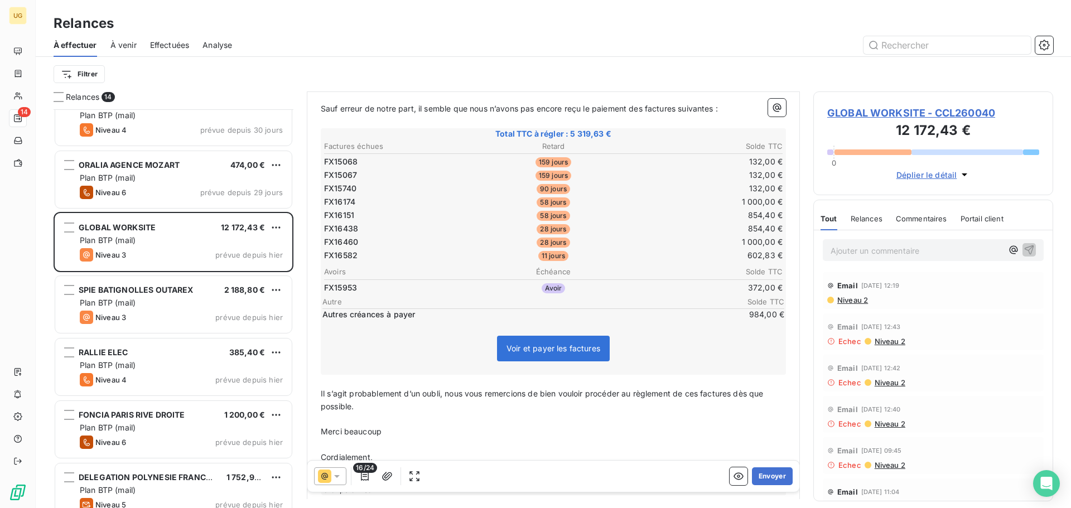
scroll to position [87, 0]
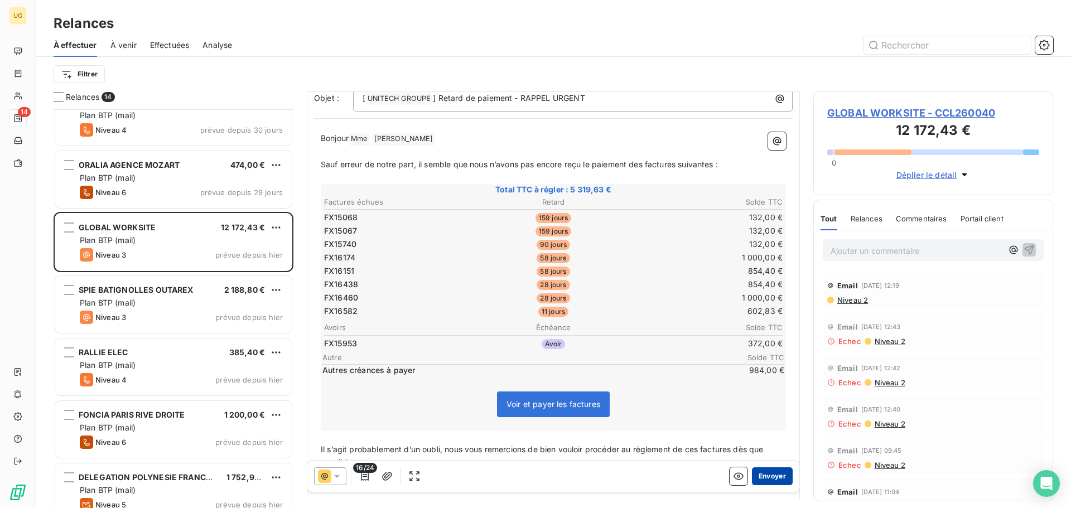
click at [763, 476] on button "Envoyer" at bounding box center [772, 476] width 41 height 18
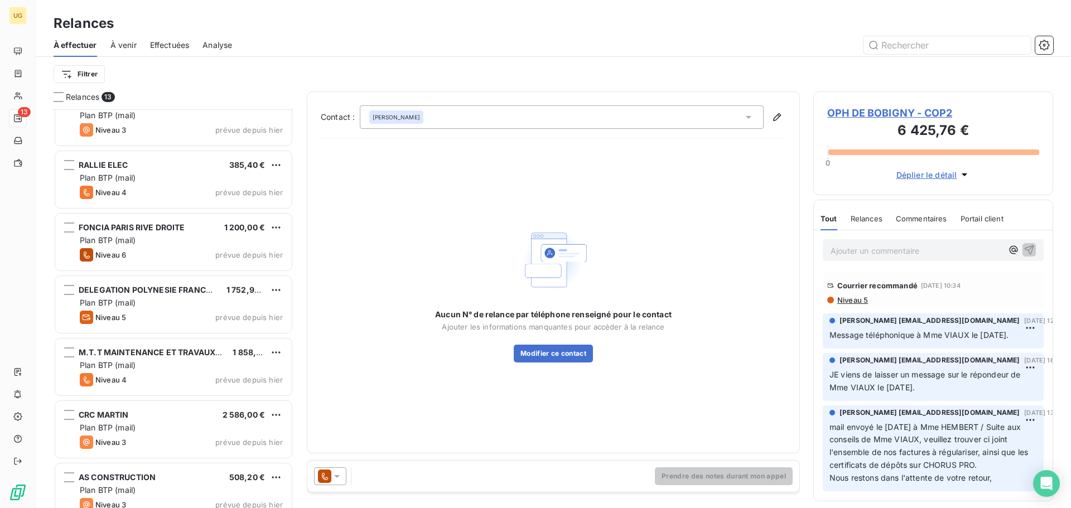
scroll to position [391, 0]
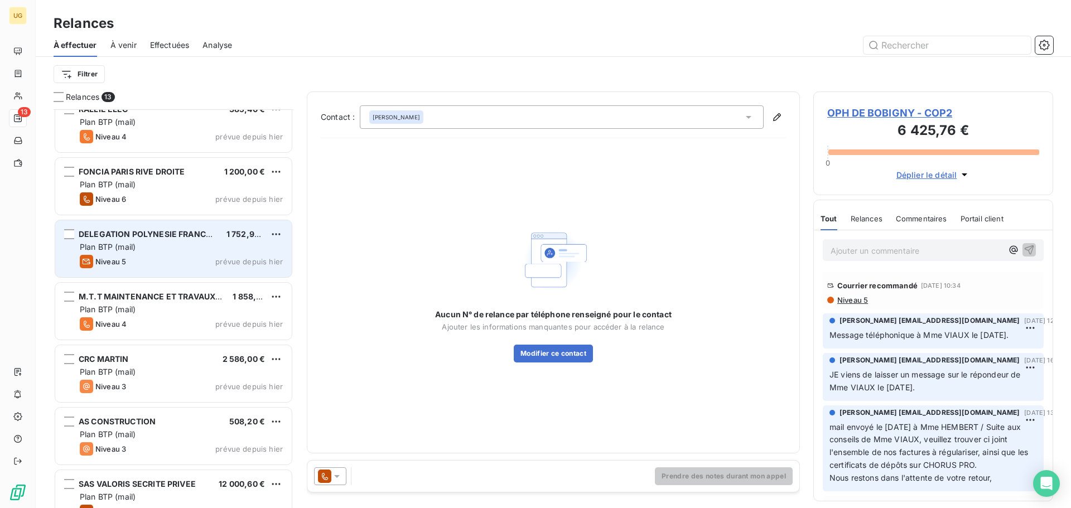
click at [154, 263] on div "Niveau 5 prévue depuis [DATE]" at bounding box center [181, 261] width 203 height 13
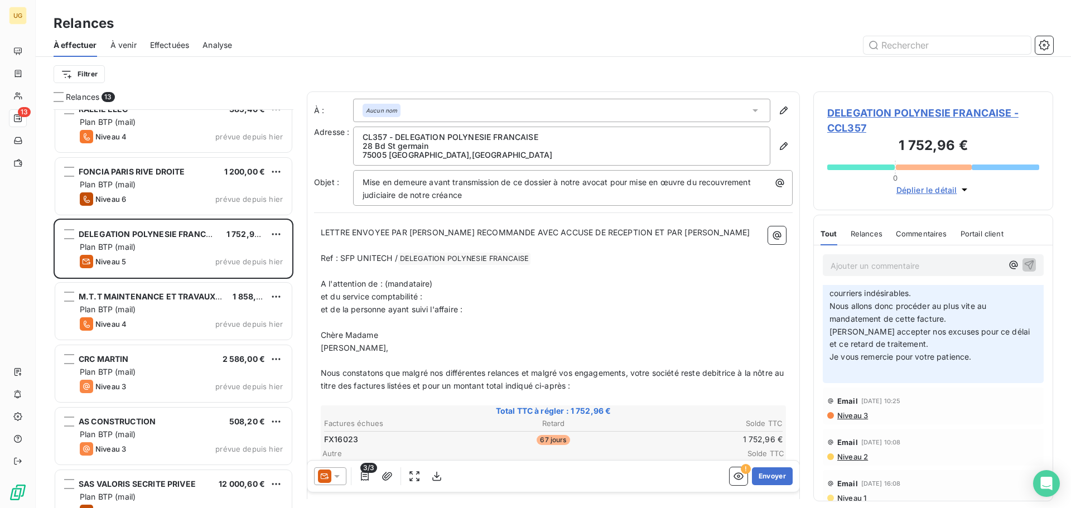
scroll to position [279, 0]
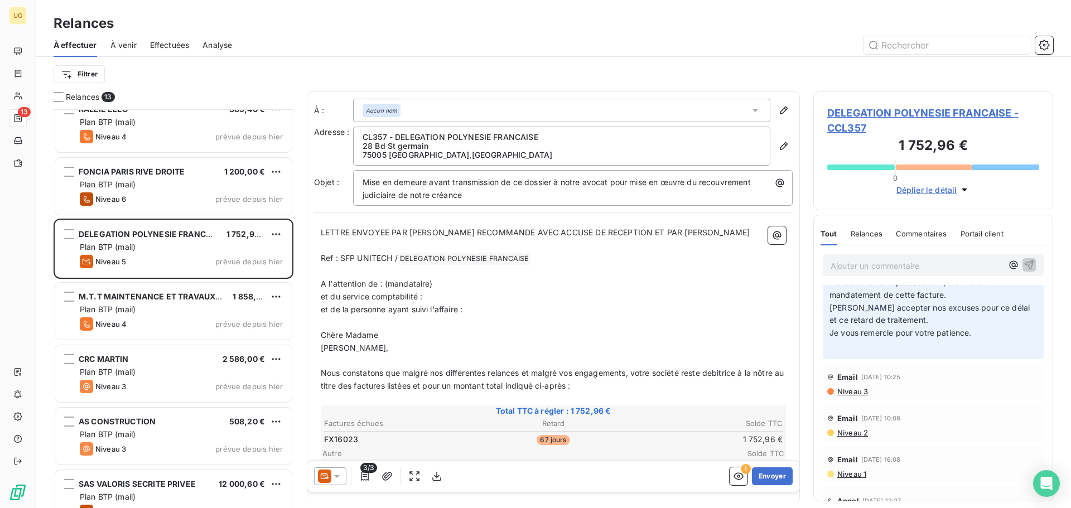
click at [887, 264] on p "Ajouter un commentaire ﻿" at bounding box center [916, 266] width 172 height 14
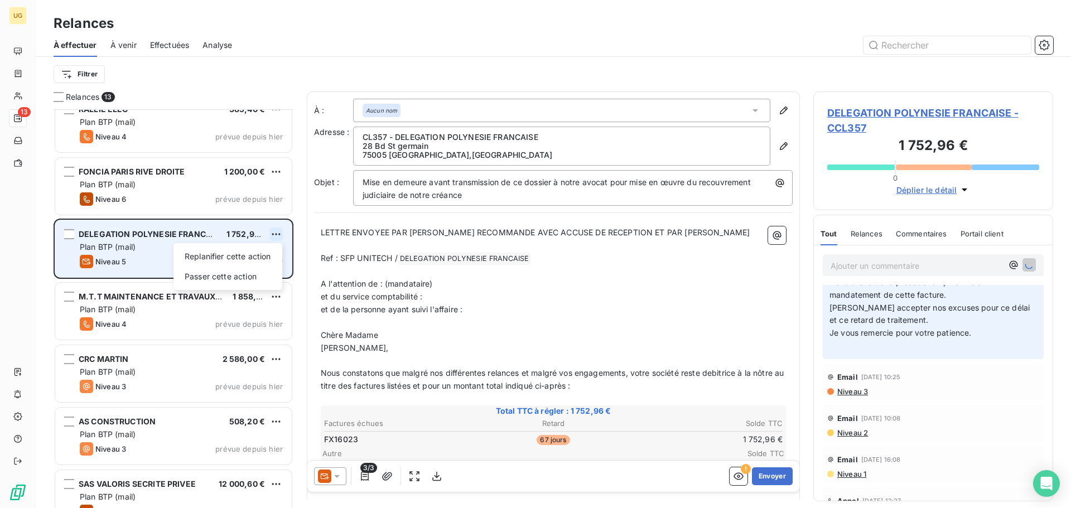
click at [280, 233] on html "UG 13 Relances À effectuer À venir Effectuées Analyse Filtrer Relances 13 SPIE …" at bounding box center [535, 254] width 1071 height 508
click at [251, 259] on div "Replanifier cette action" at bounding box center [228, 257] width 100 height 18
select select "8"
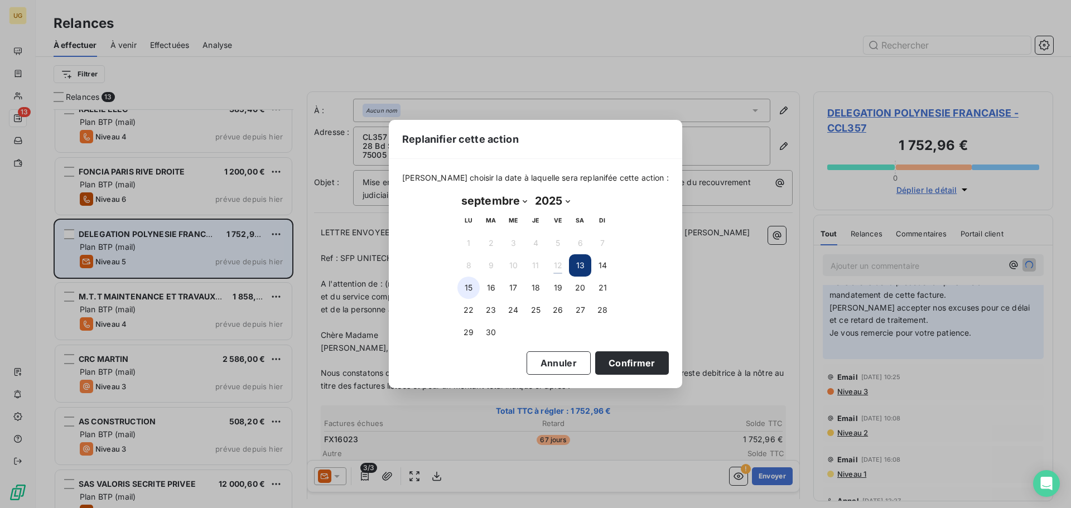
click at [466, 284] on button "15" at bounding box center [468, 288] width 22 height 22
click at [617, 365] on button "Confirmer" at bounding box center [632, 362] width 74 height 23
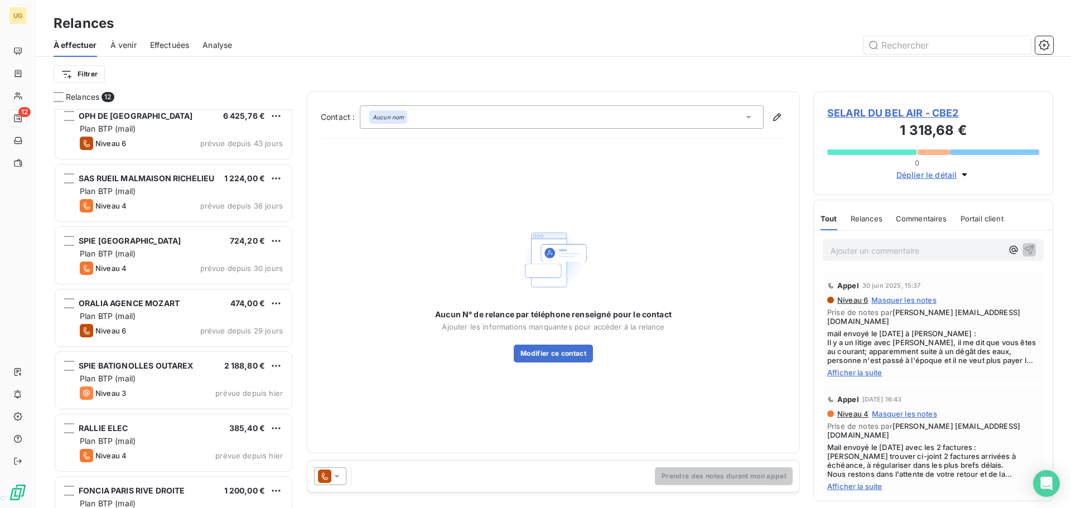
scroll to position [183, 0]
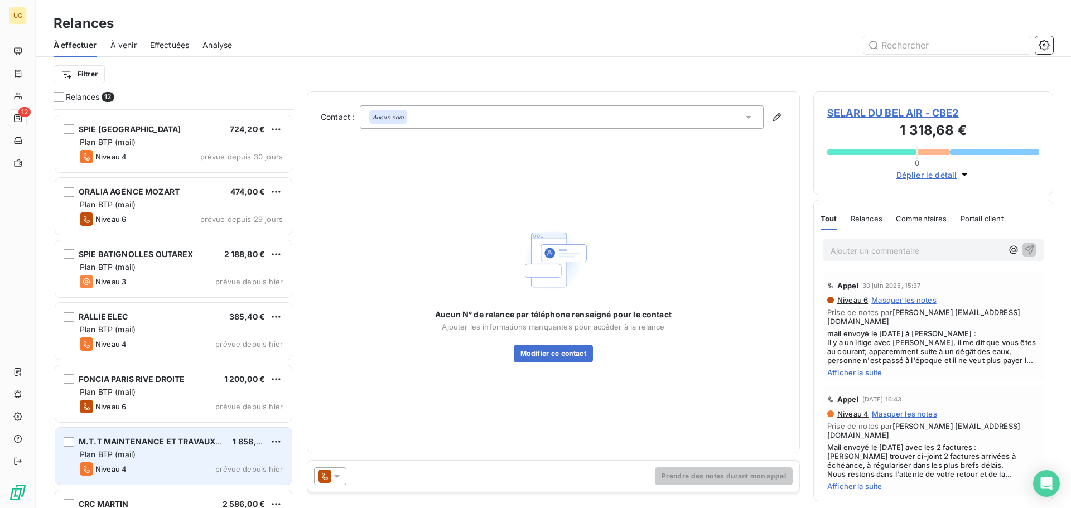
click at [195, 462] on div "Niveau 4 prévue depuis [DATE]" at bounding box center [181, 468] width 203 height 13
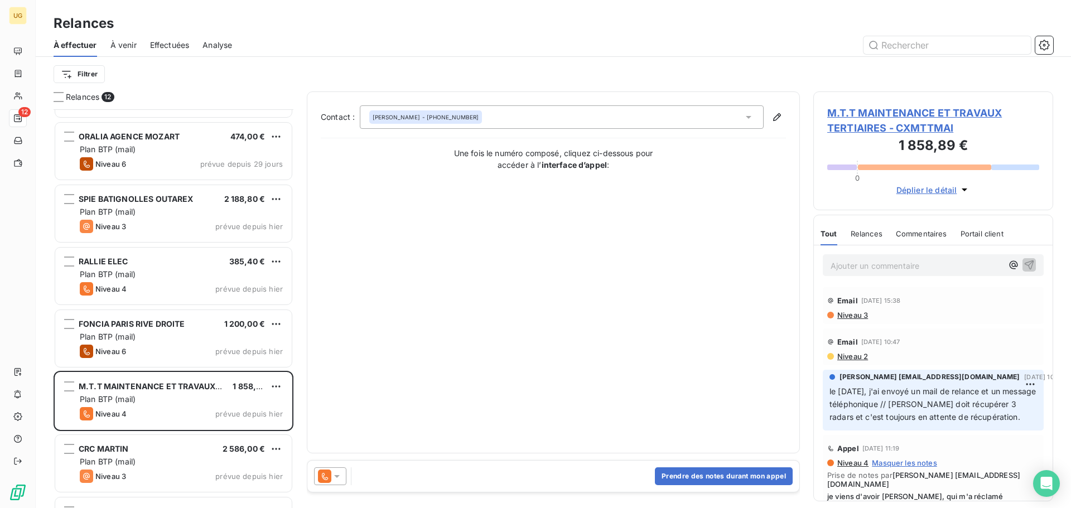
scroll to position [351, 0]
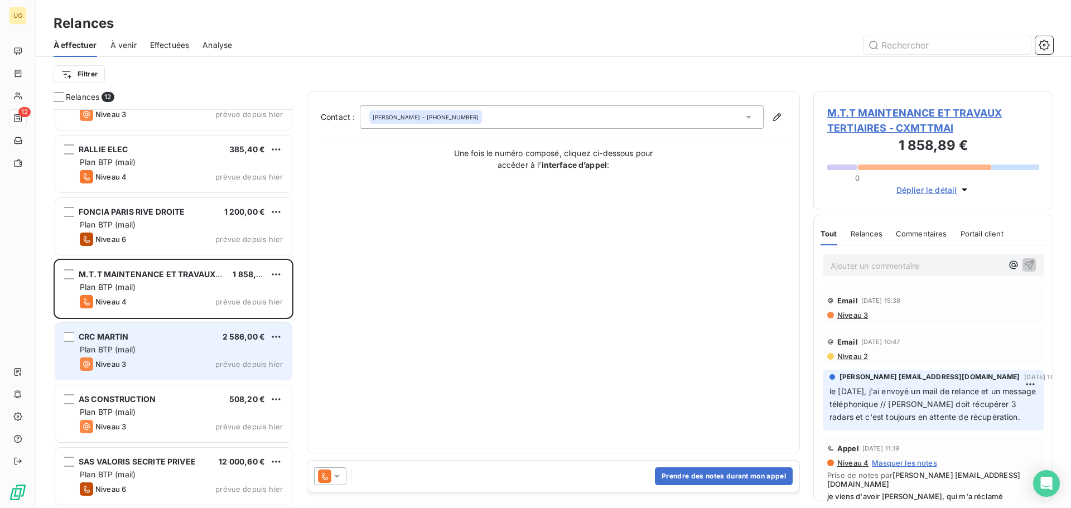
click at [177, 372] on div "CRC MARTIN 2 586,00 € Plan BTP (mail) Niveau 3 prévue depuis [DATE]" at bounding box center [173, 351] width 236 height 57
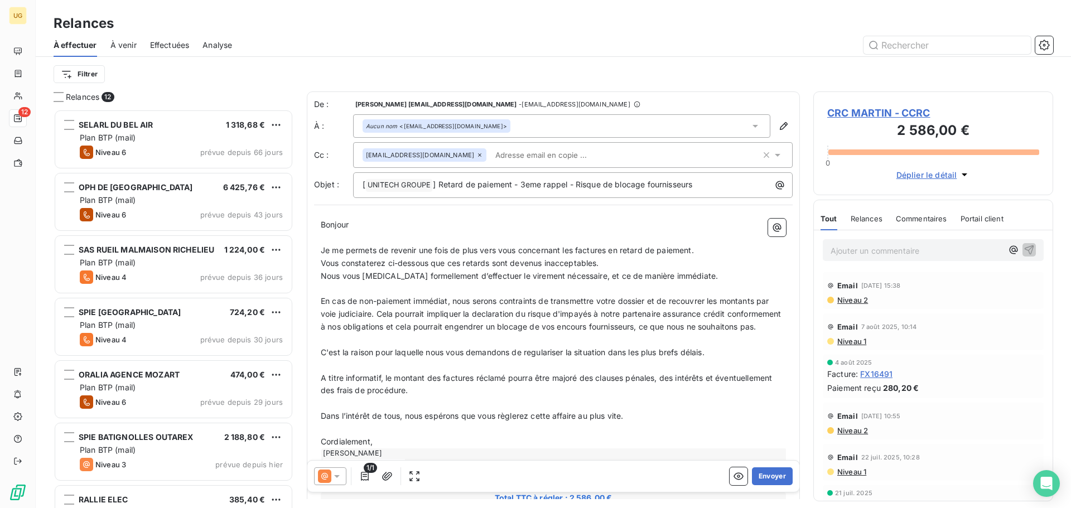
click at [185, 47] on span "Effectuées" at bounding box center [170, 45] width 40 height 11
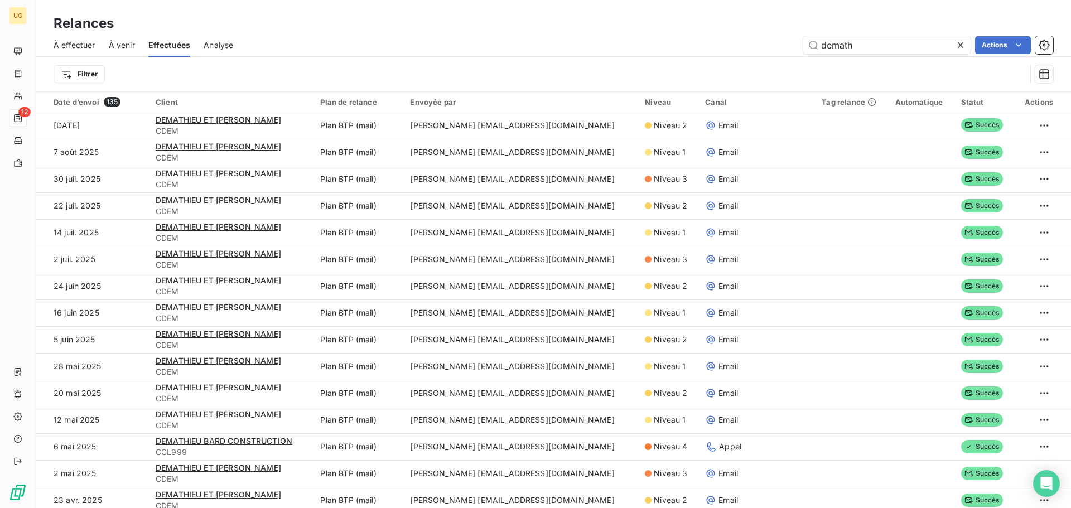
click at [83, 46] on span "À effectuer" at bounding box center [75, 45] width 42 height 11
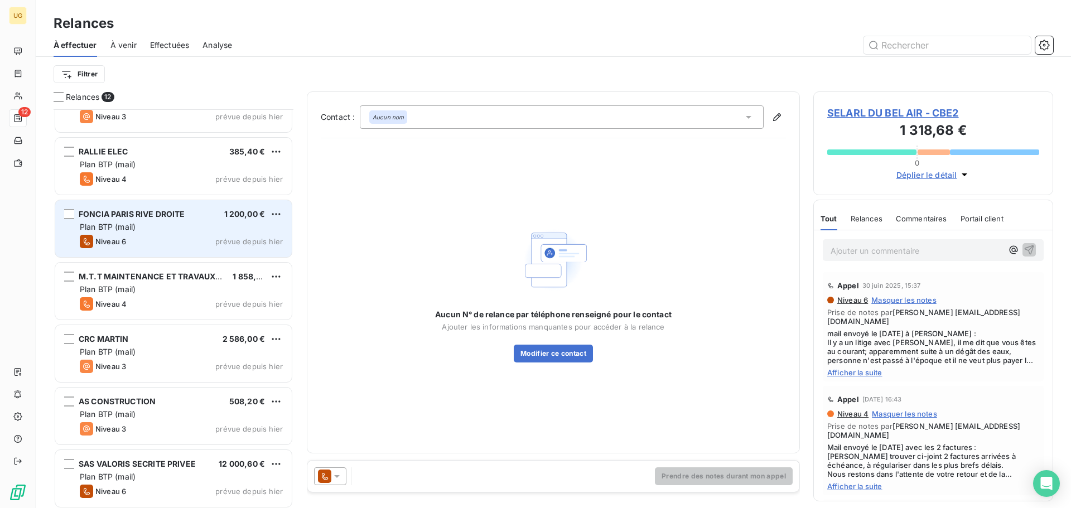
scroll to position [351, 0]
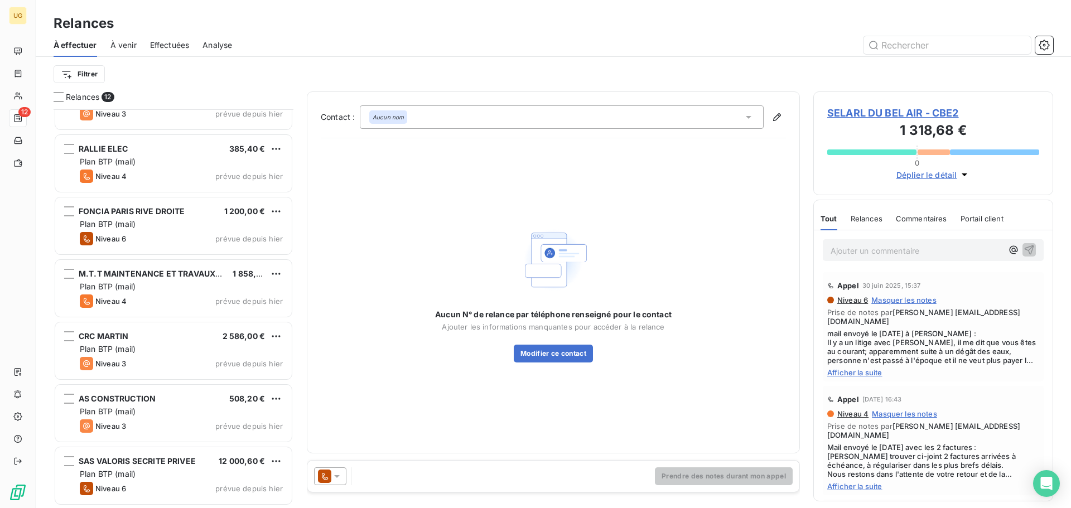
click at [181, 46] on span "Effectuées" at bounding box center [170, 45] width 40 height 11
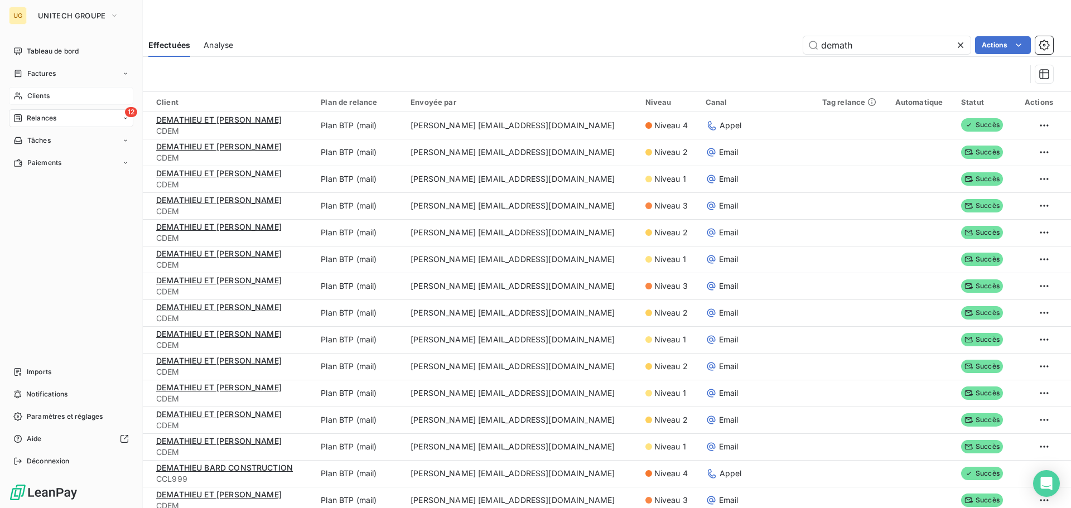
click at [33, 95] on span "Clients" at bounding box center [38, 96] width 22 height 10
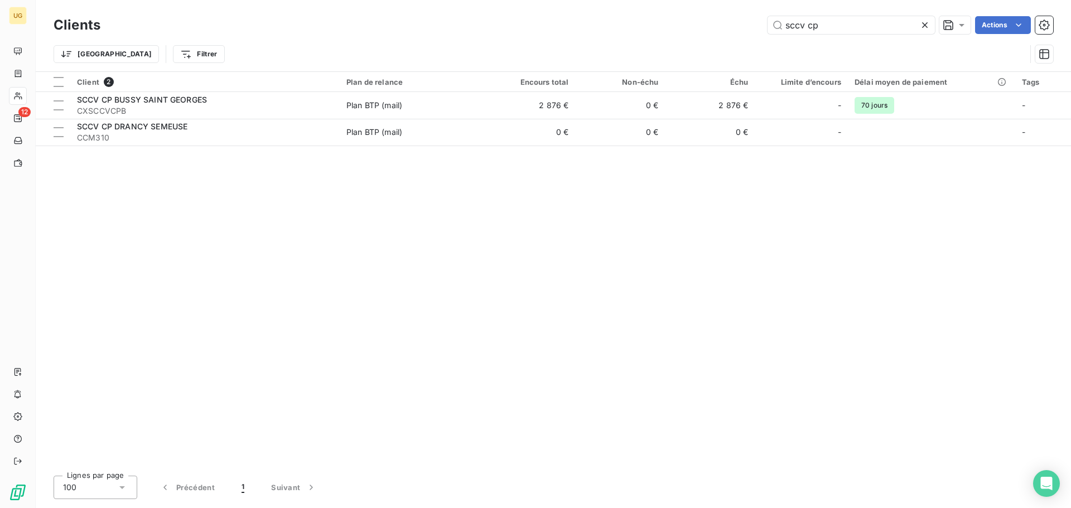
drag, startPoint x: 837, startPoint y: 28, endPoint x: 714, endPoint y: 18, distance: 123.6
click at [714, 18] on div "sccv cp Actions" at bounding box center [583, 25] width 939 height 18
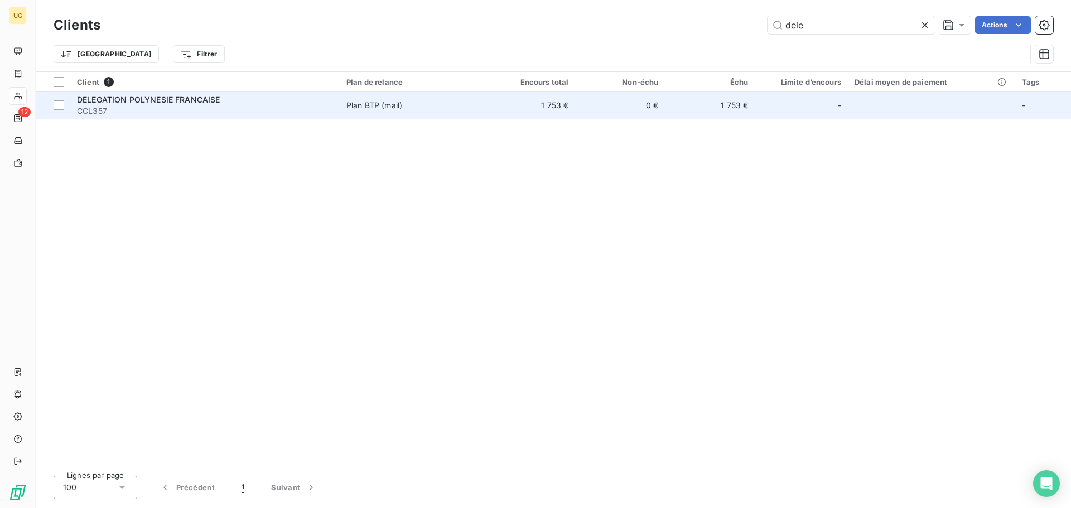
type input "dele"
click at [731, 101] on td "1 753 €" at bounding box center [710, 105] width 90 height 27
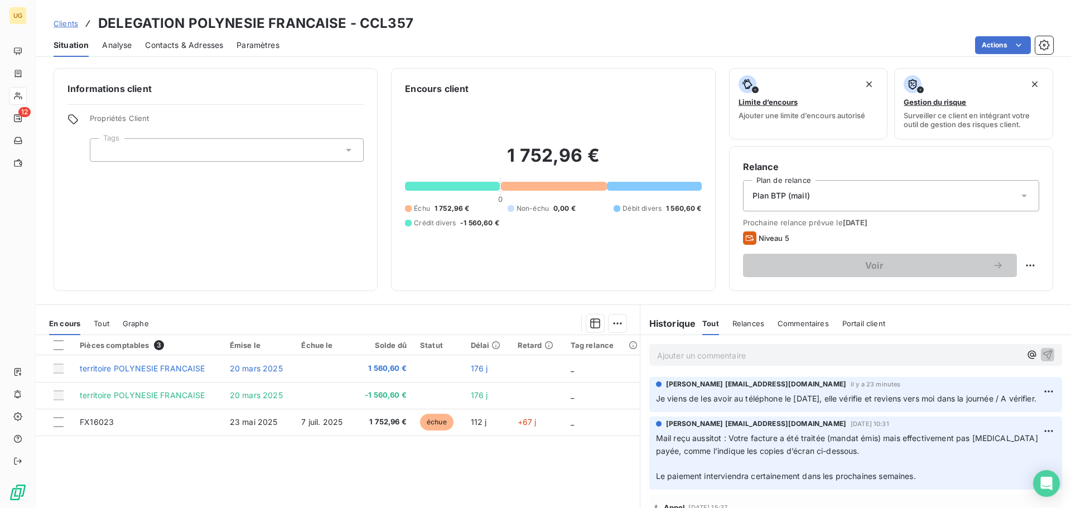
click at [694, 357] on p "Ajouter un commentaire ﻿" at bounding box center [839, 356] width 364 height 14
